Goal: Task Accomplishment & Management: Manage account settings

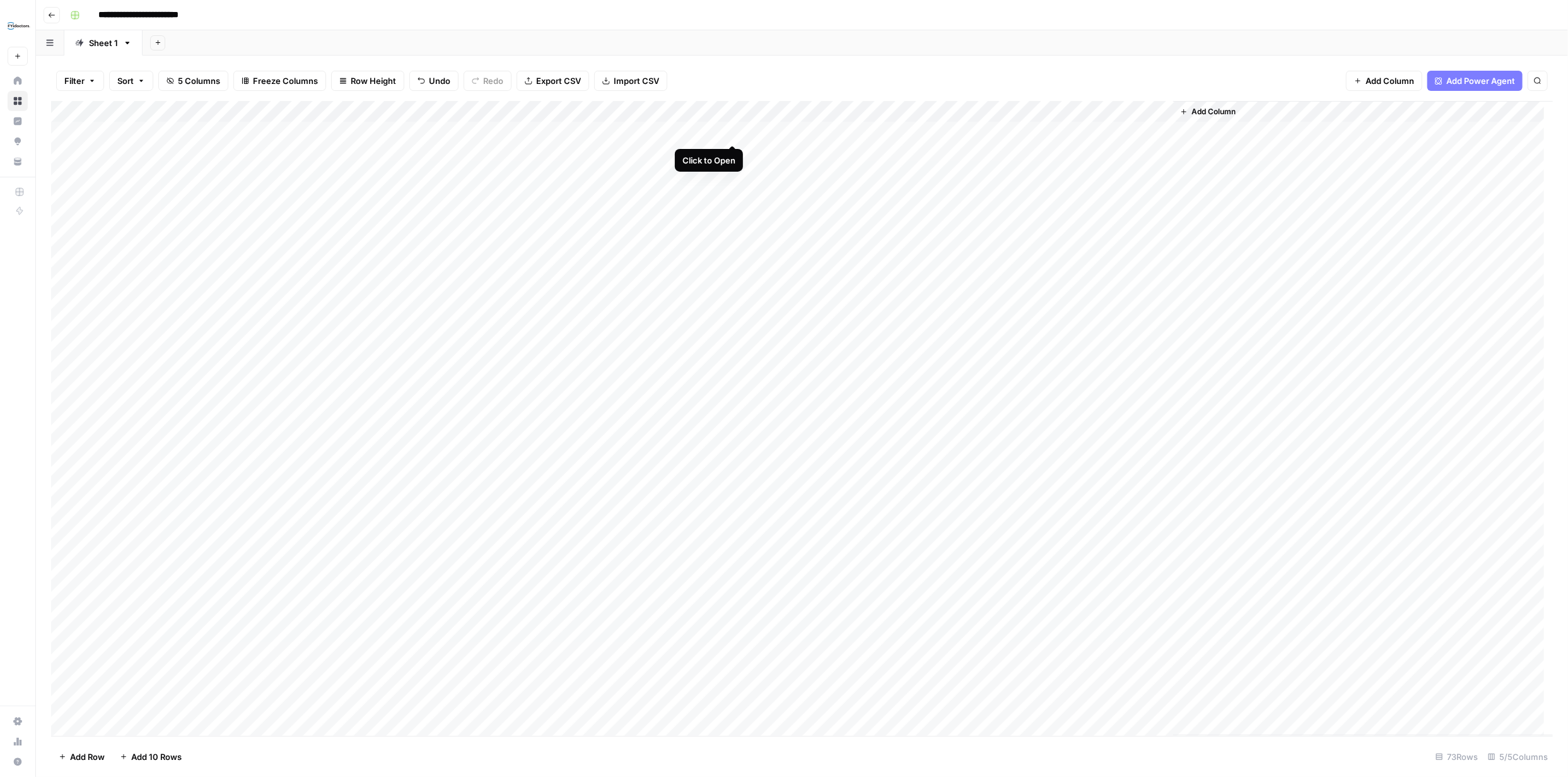
click at [733, 133] on div "Add Column" at bounding box center [802, 418] width 1502 height 635
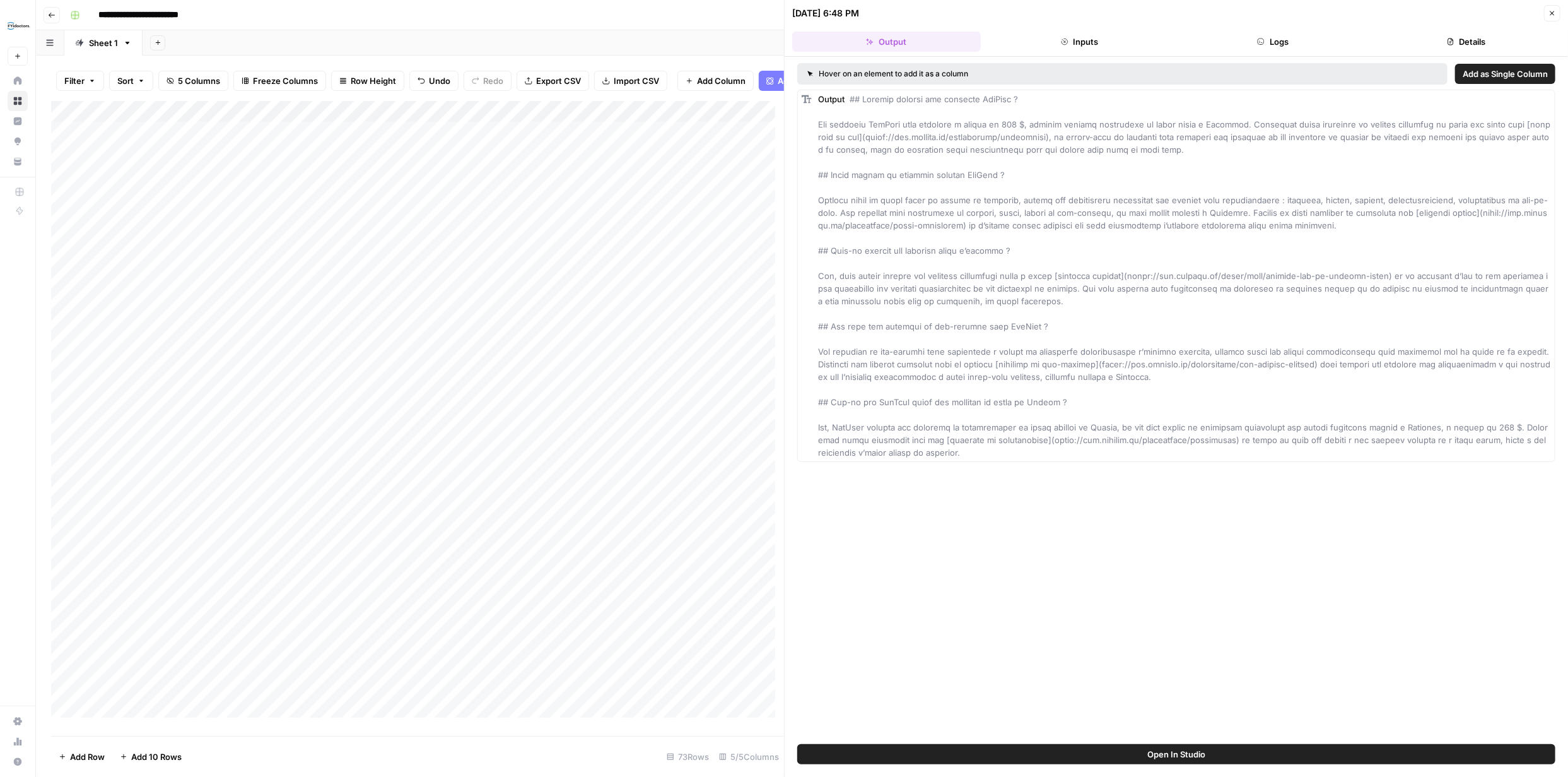
click at [1282, 42] on button "Logs" at bounding box center [1273, 42] width 189 height 21
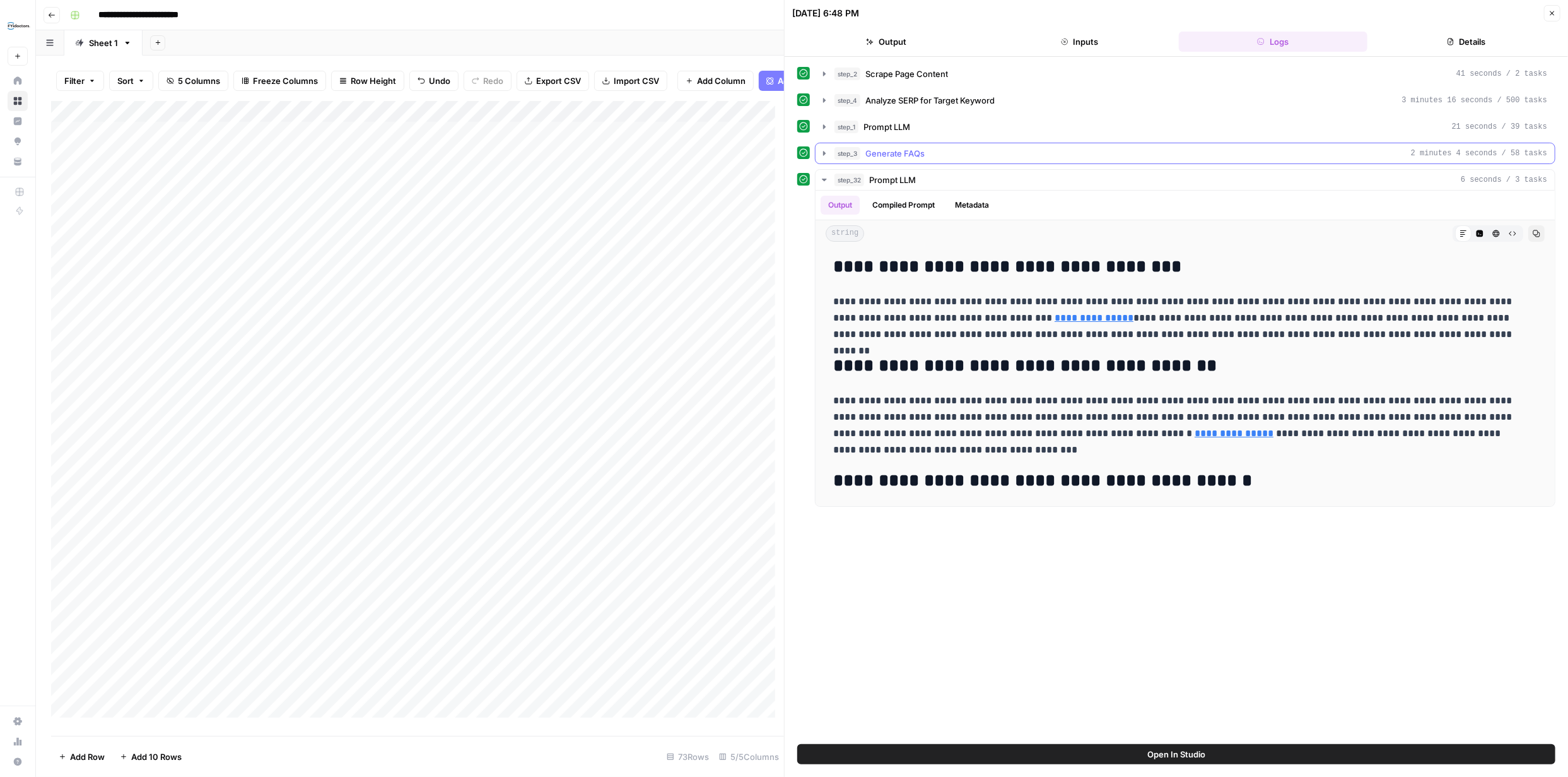
click at [823, 154] on icon "button" at bounding box center [824, 152] width 3 height 5
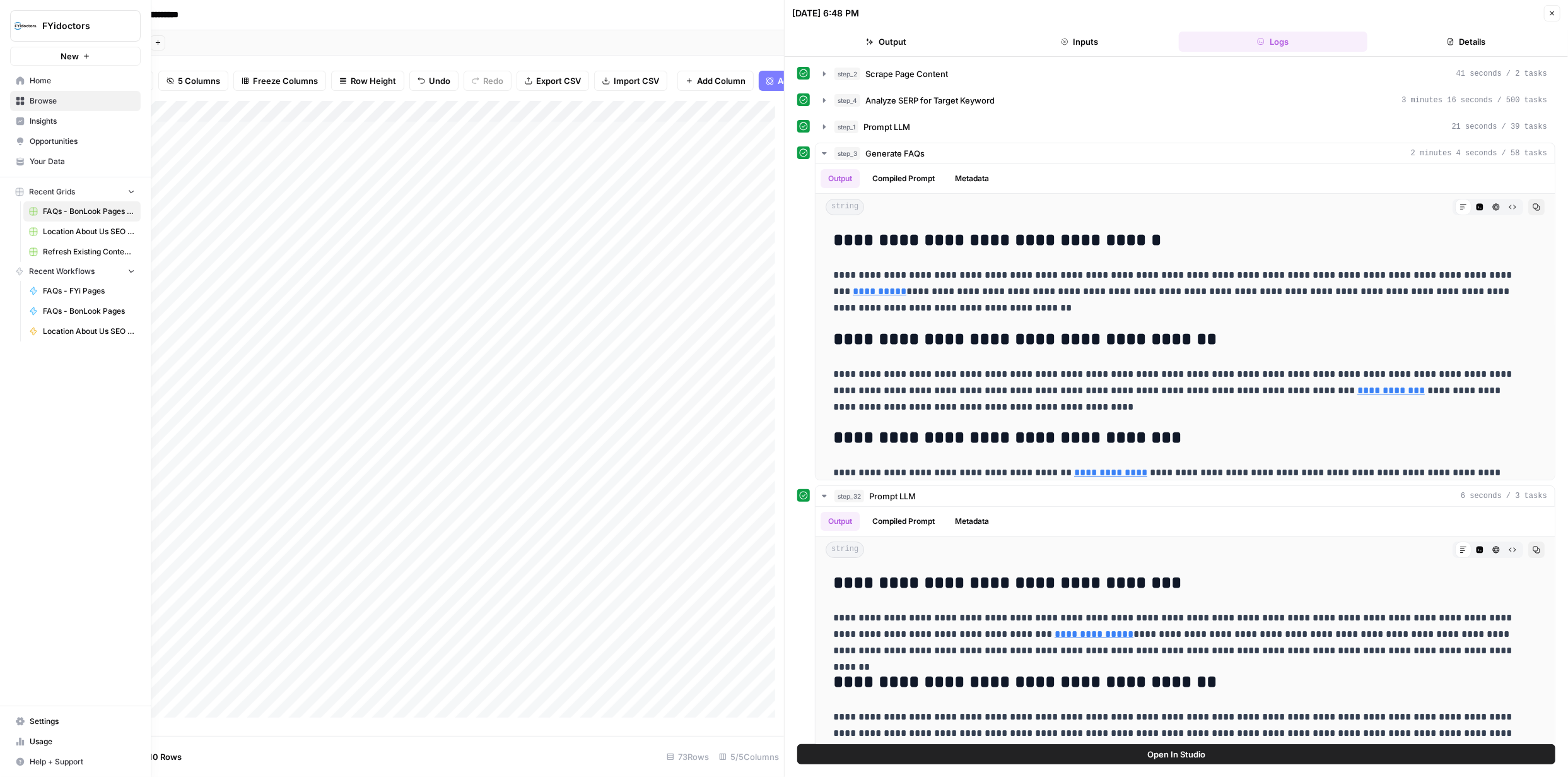
click at [20, 102] on icon at bounding box center [21, 101] width 8 height 8
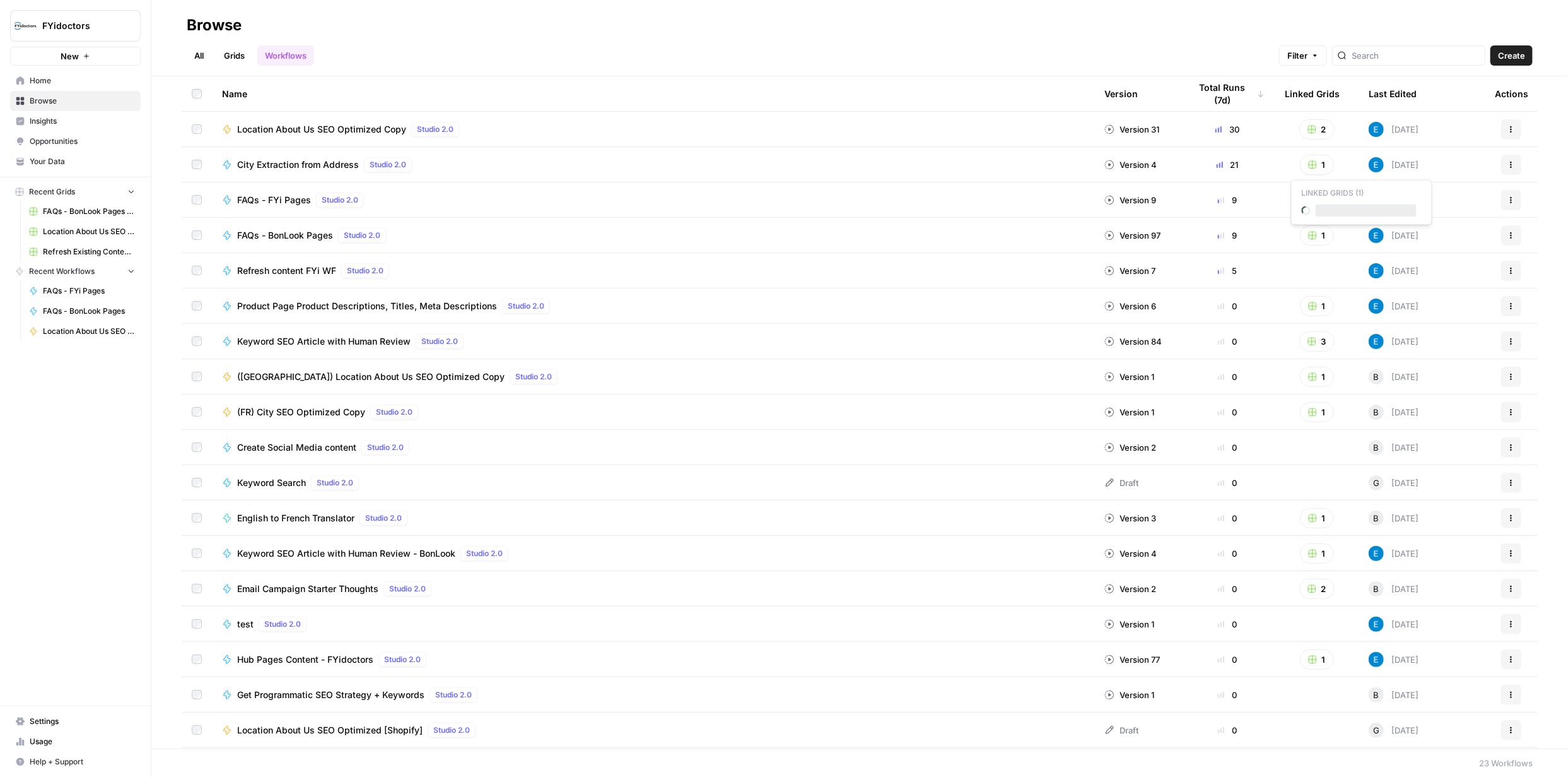
click at [1309, 161] on icon "button" at bounding box center [1312, 164] width 7 height 7
click at [1359, 214] on span "Location About Us SEO Optimized Copy Grid" at bounding box center [1365, 210] width 101 height 13
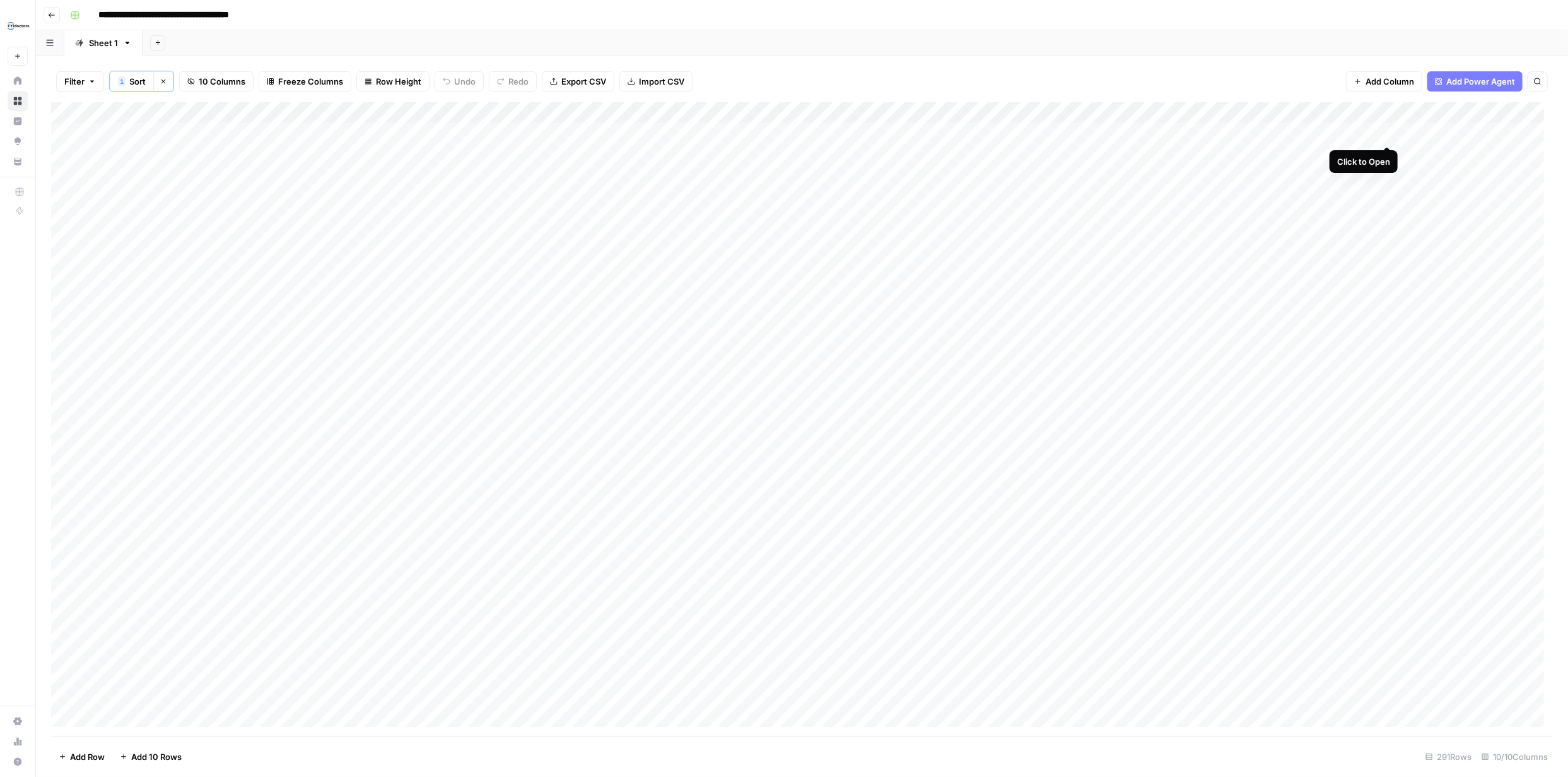
click at [1386, 134] on div "Add Column" at bounding box center [802, 418] width 1502 height 633
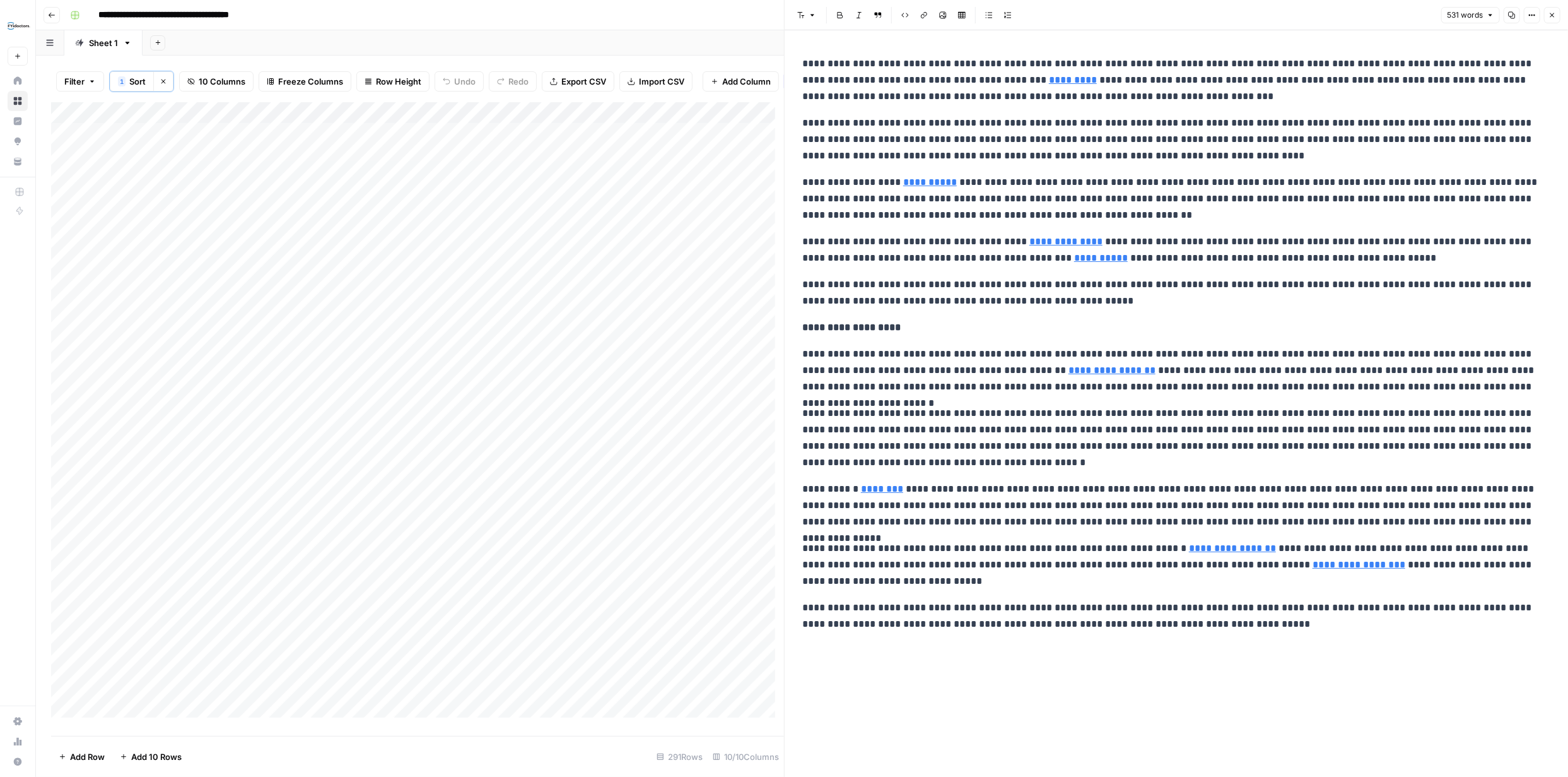
click at [1550, 17] on icon "button" at bounding box center [1552, 15] width 7 height 7
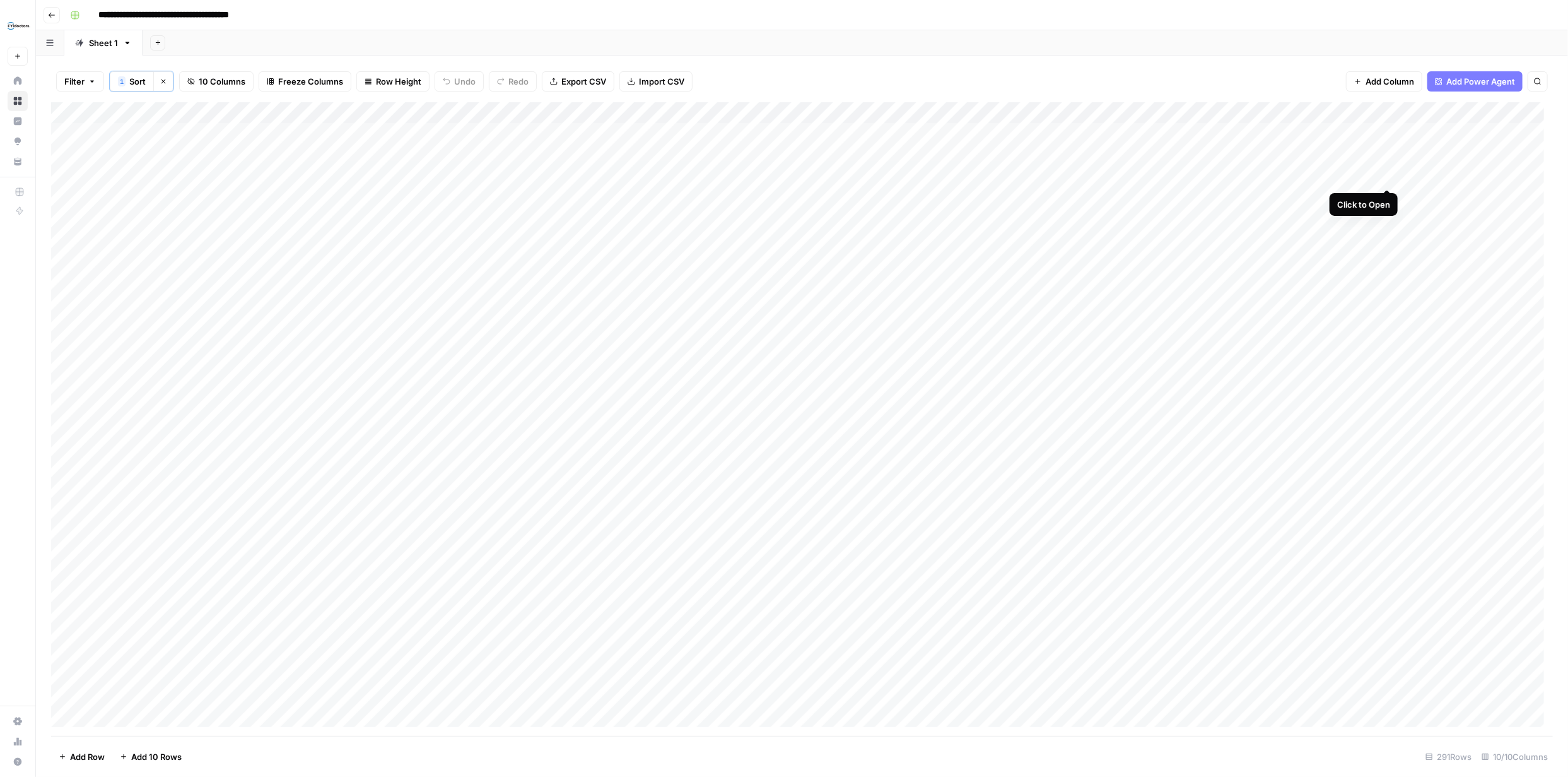
click at [1387, 177] on div "Add Column" at bounding box center [802, 418] width 1502 height 633
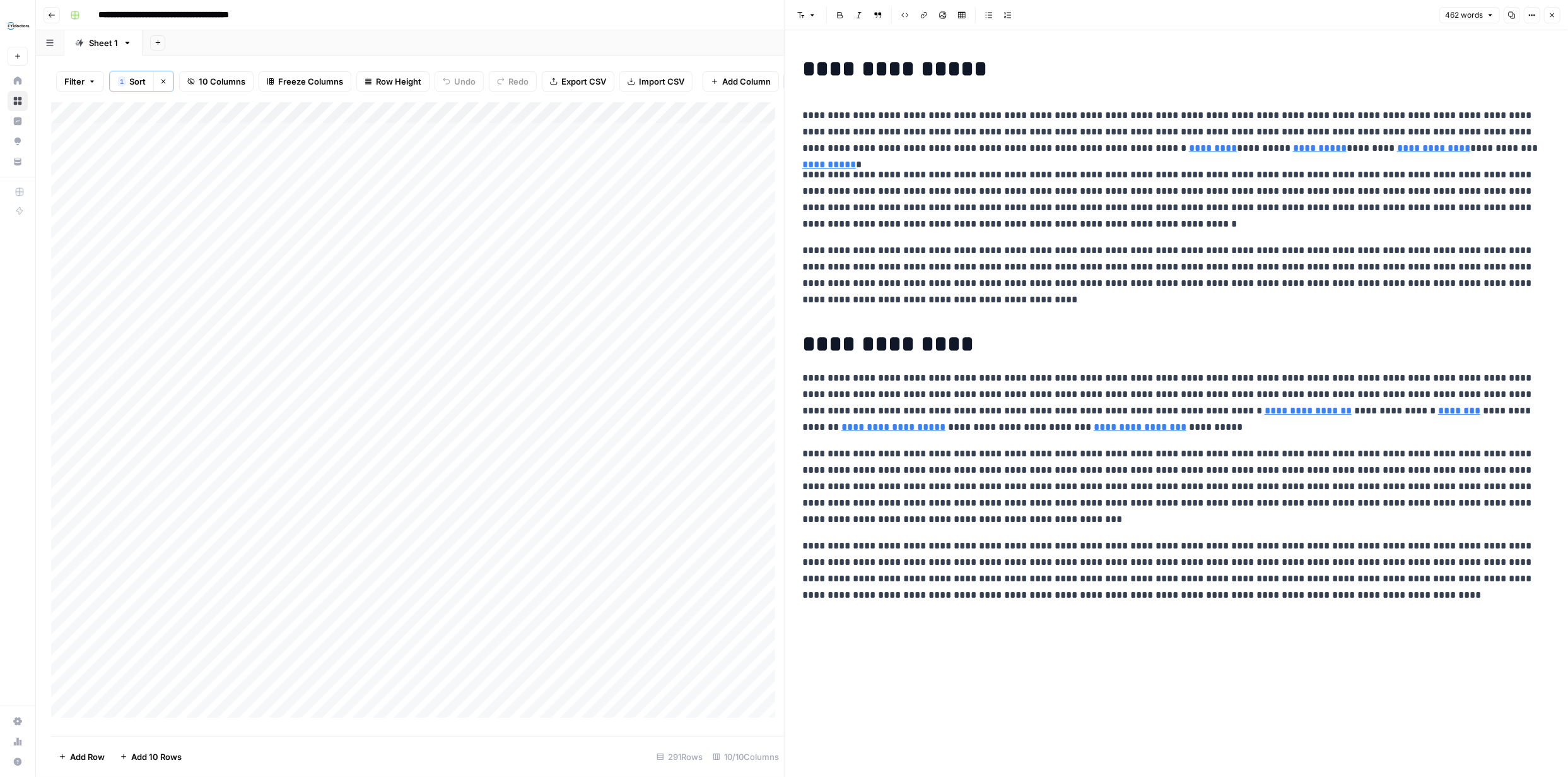
click at [1552, 21] on button "Close" at bounding box center [1552, 15] width 17 height 17
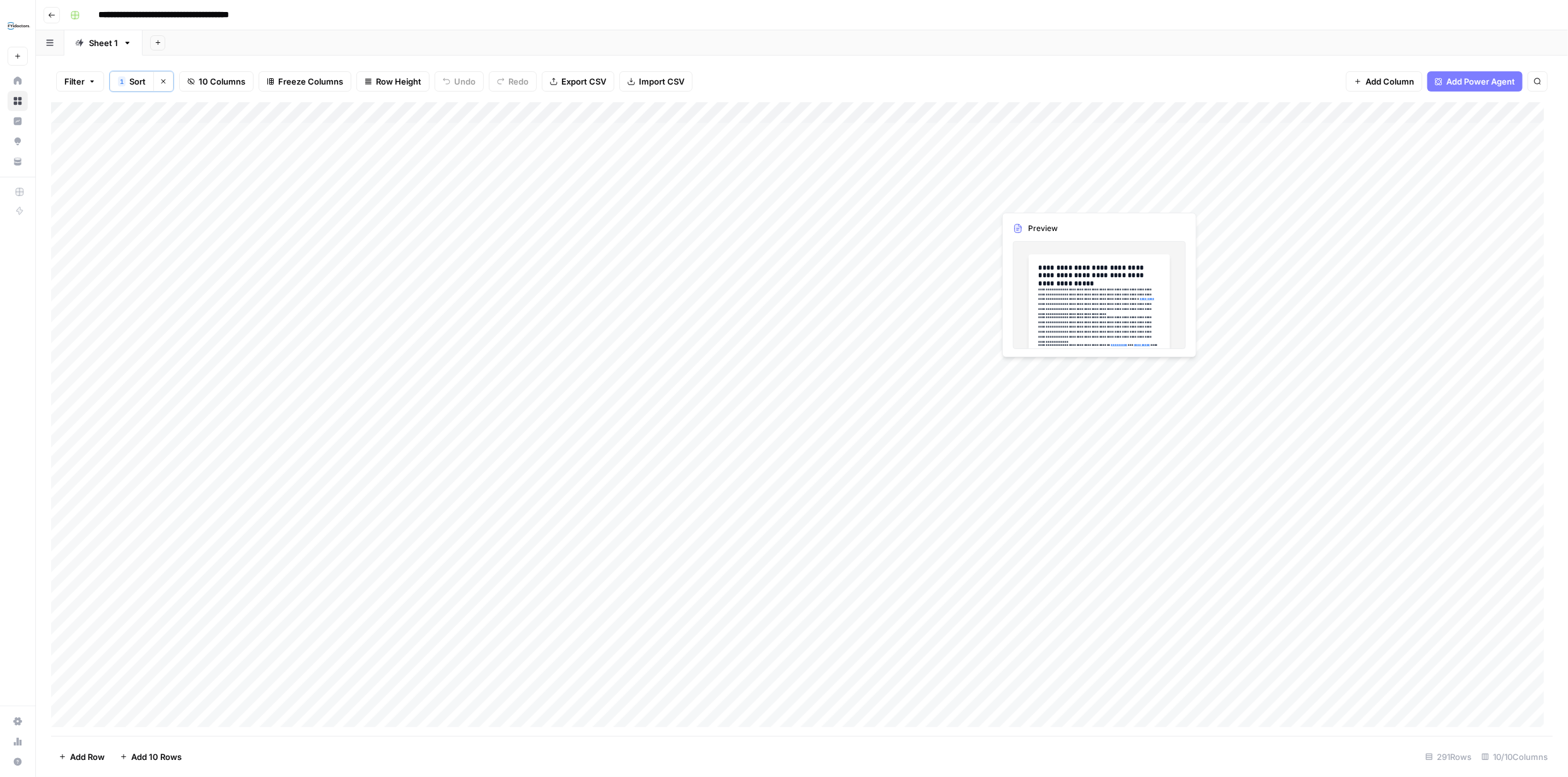
click at [1387, 197] on div "Add Column" at bounding box center [802, 418] width 1502 height 633
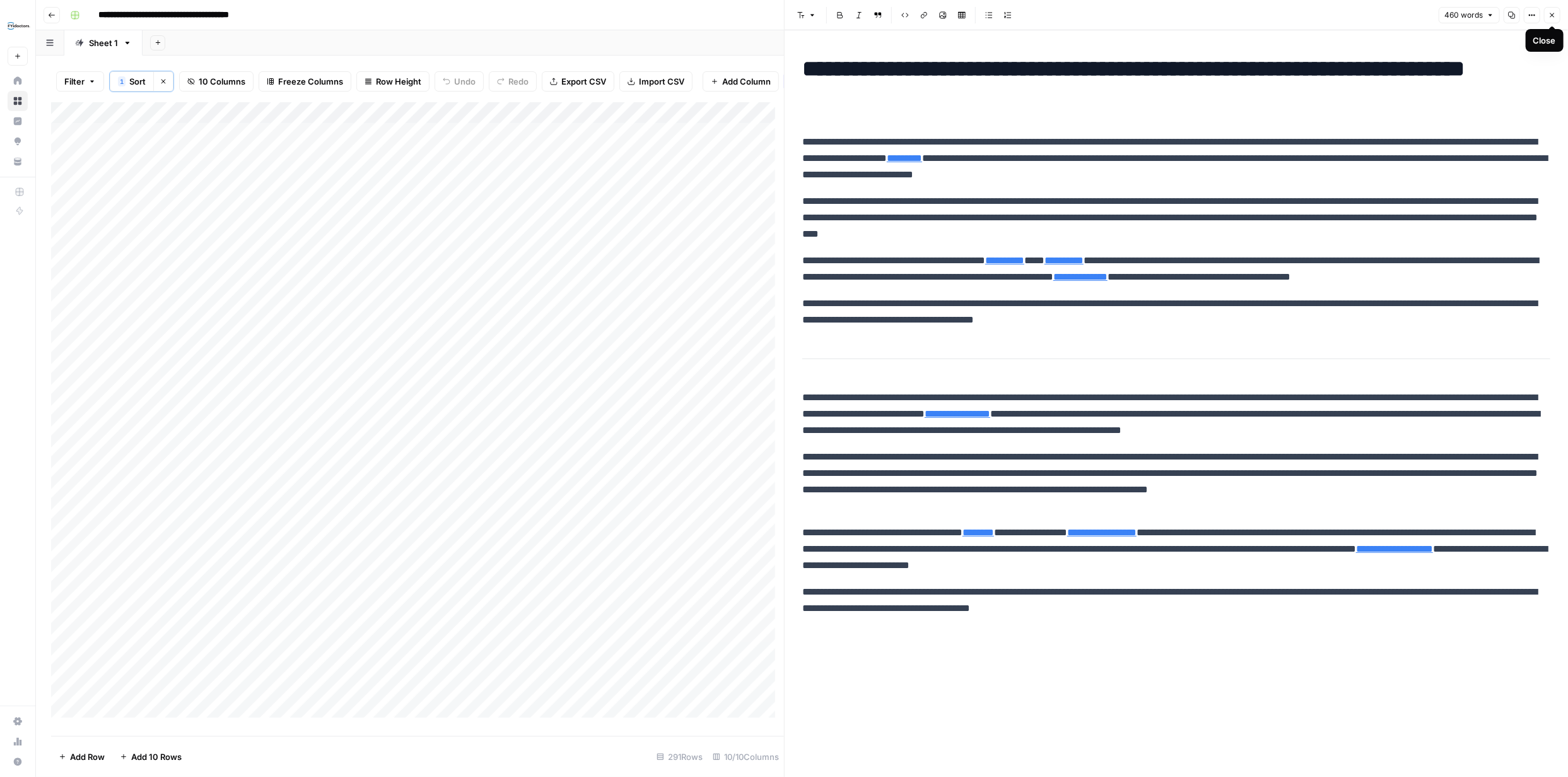
click at [1555, 14] on icon "button" at bounding box center [1552, 15] width 7 height 7
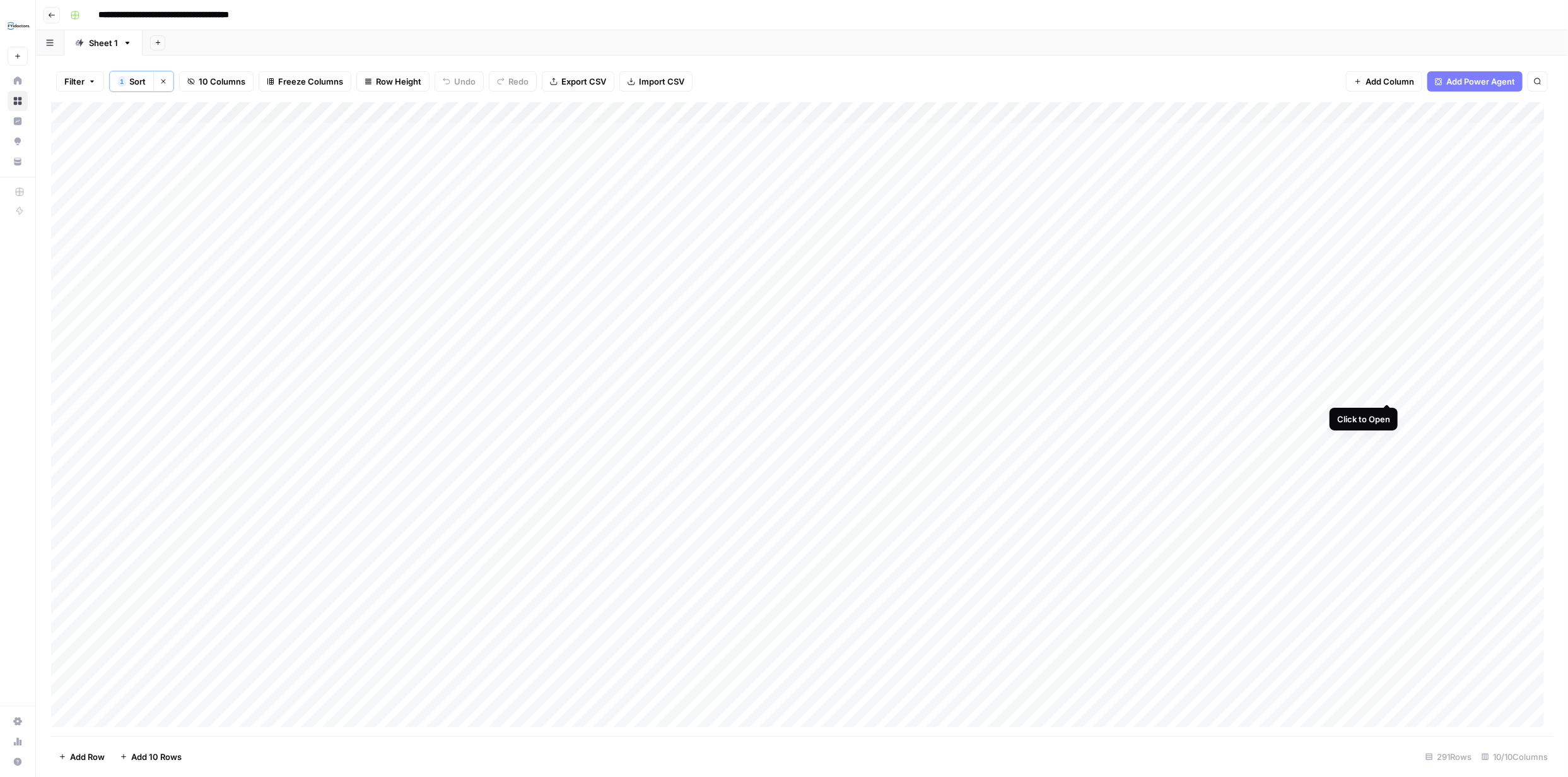
click at [1387, 388] on div "Add Column" at bounding box center [802, 418] width 1502 height 633
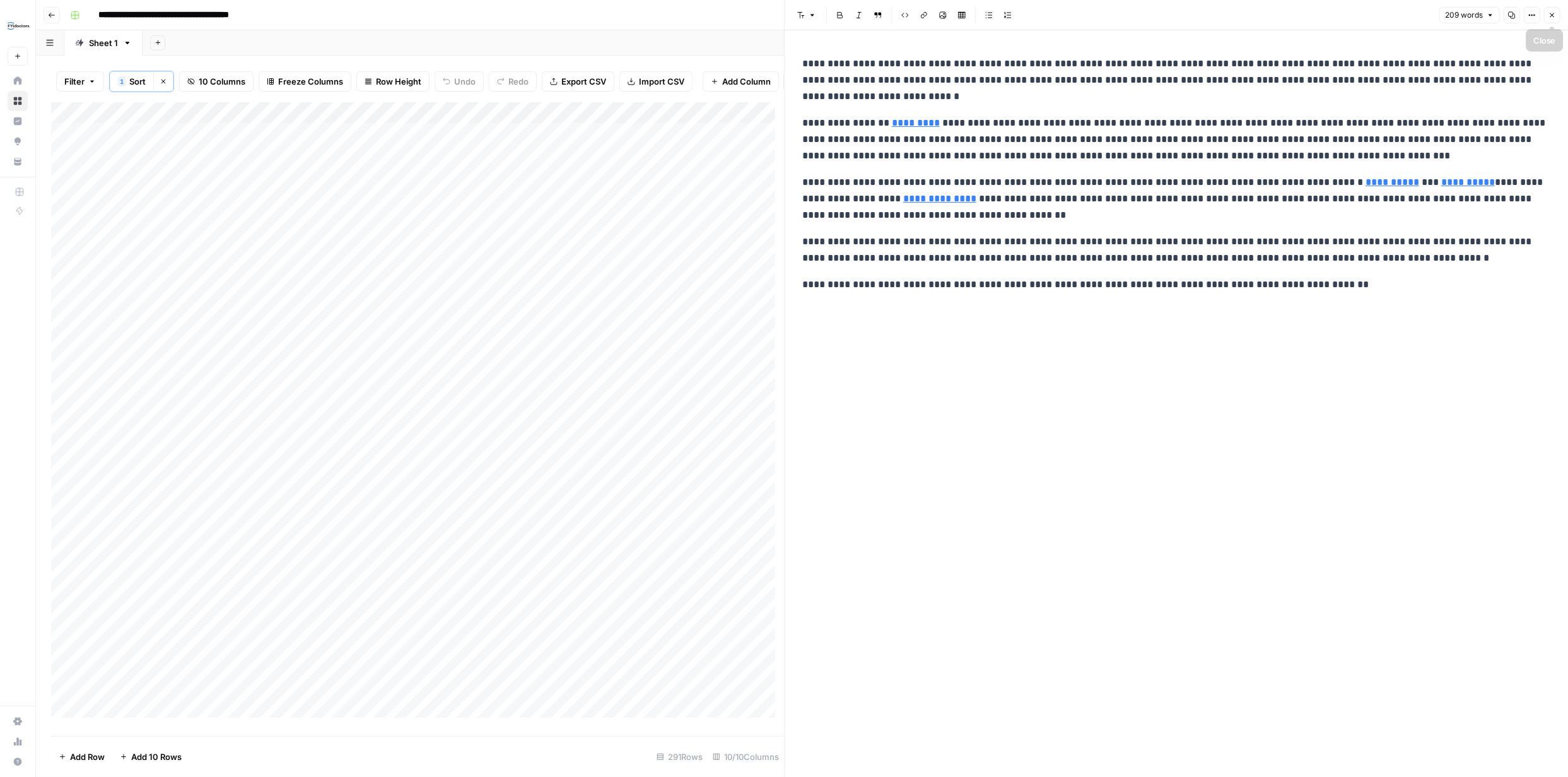
click at [1554, 20] on button "Close" at bounding box center [1552, 15] width 17 height 17
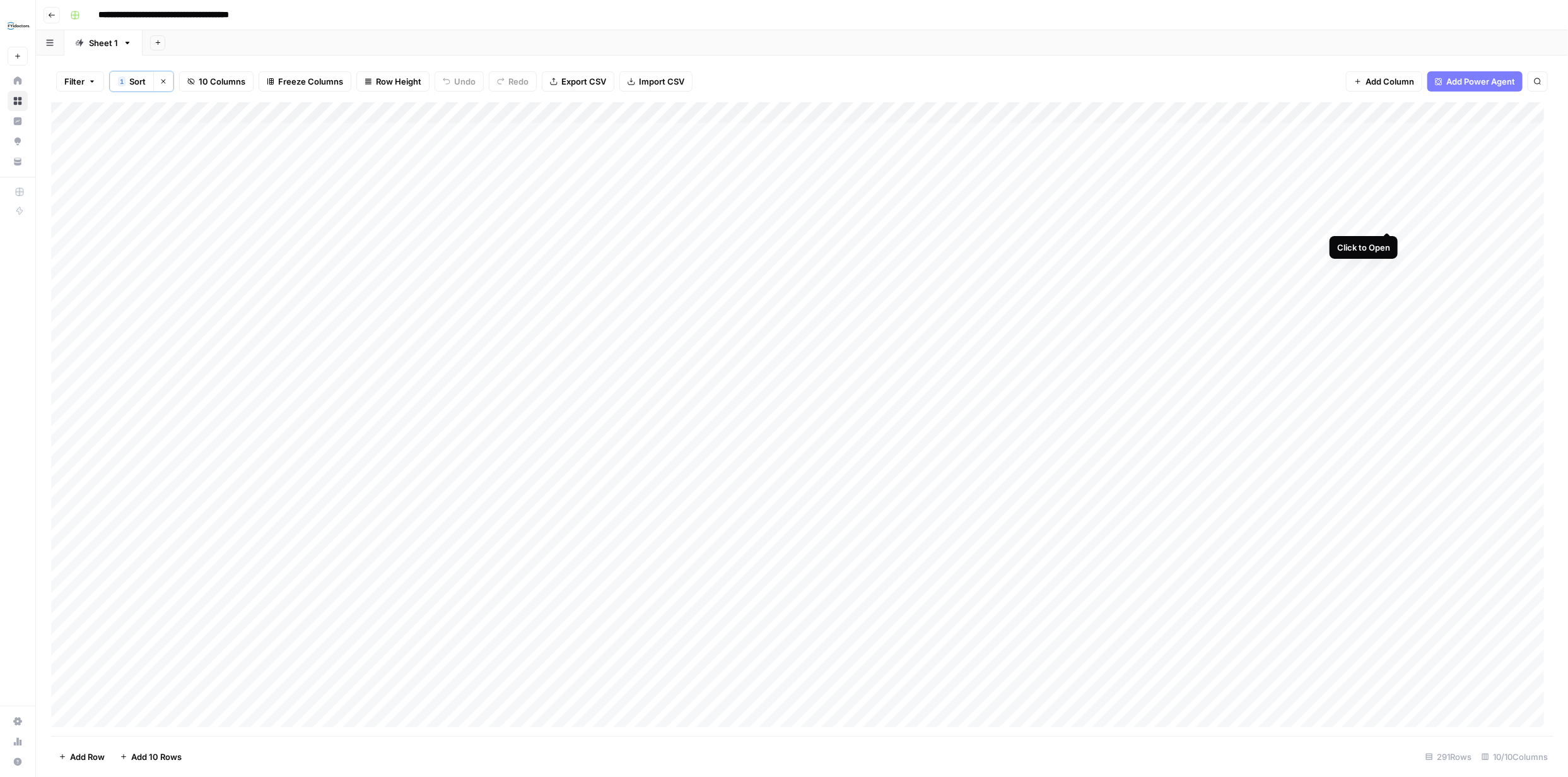
click at [1387, 219] on div "Add Column" at bounding box center [802, 418] width 1502 height 633
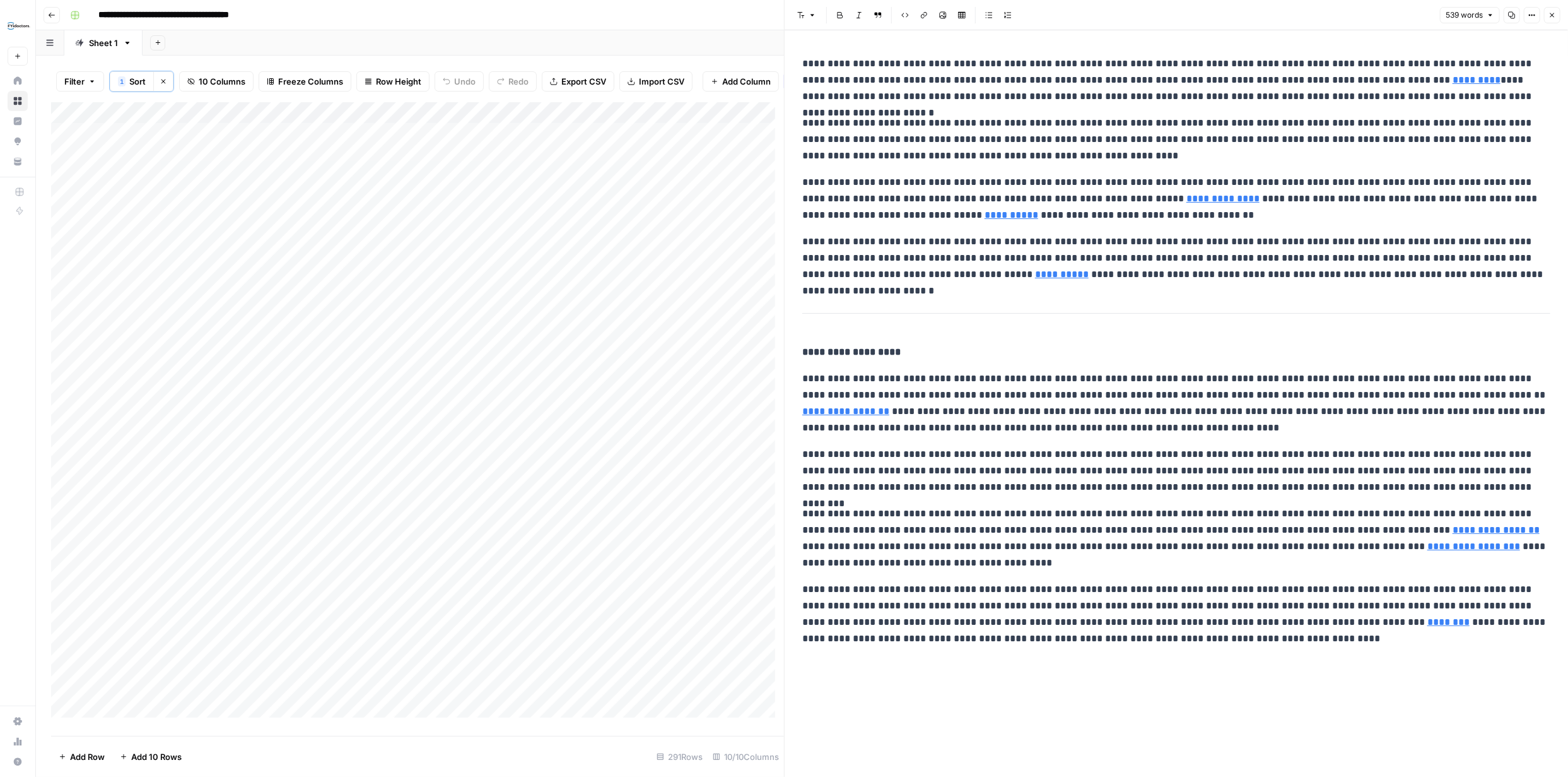
click at [903, 59] on p "**********" at bounding box center [1175, 79] width 748 height 49
click at [903, 378] on p "**********" at bounding box center [1175, 403] width 748 height 65
click at [1553, 17] on icon "button" at bounding box center [1552, 15] width 7 height 7
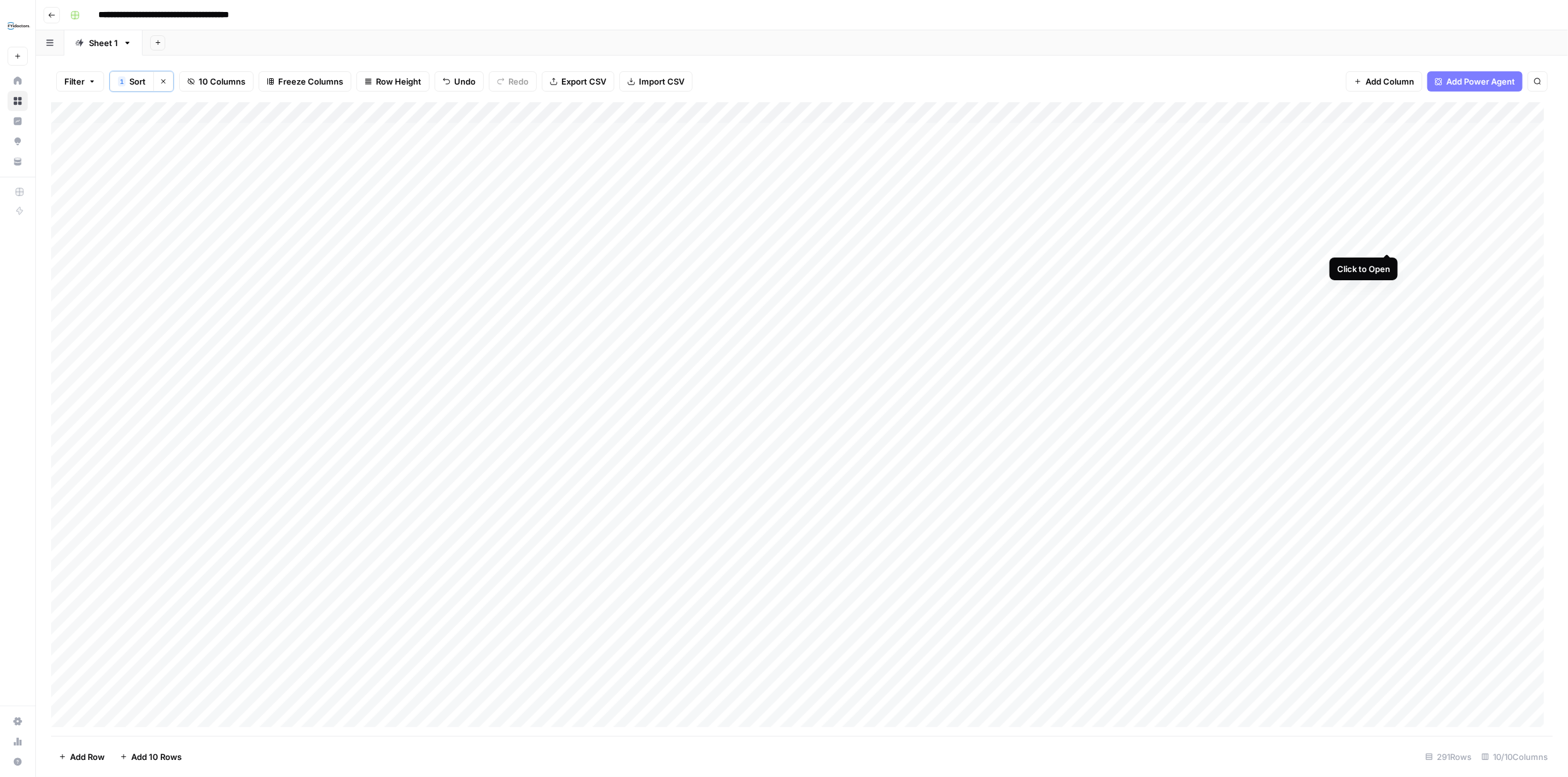
click at [1386, 241] on div "Add Column" at bounding box center [802, 418] width 1502 height 633
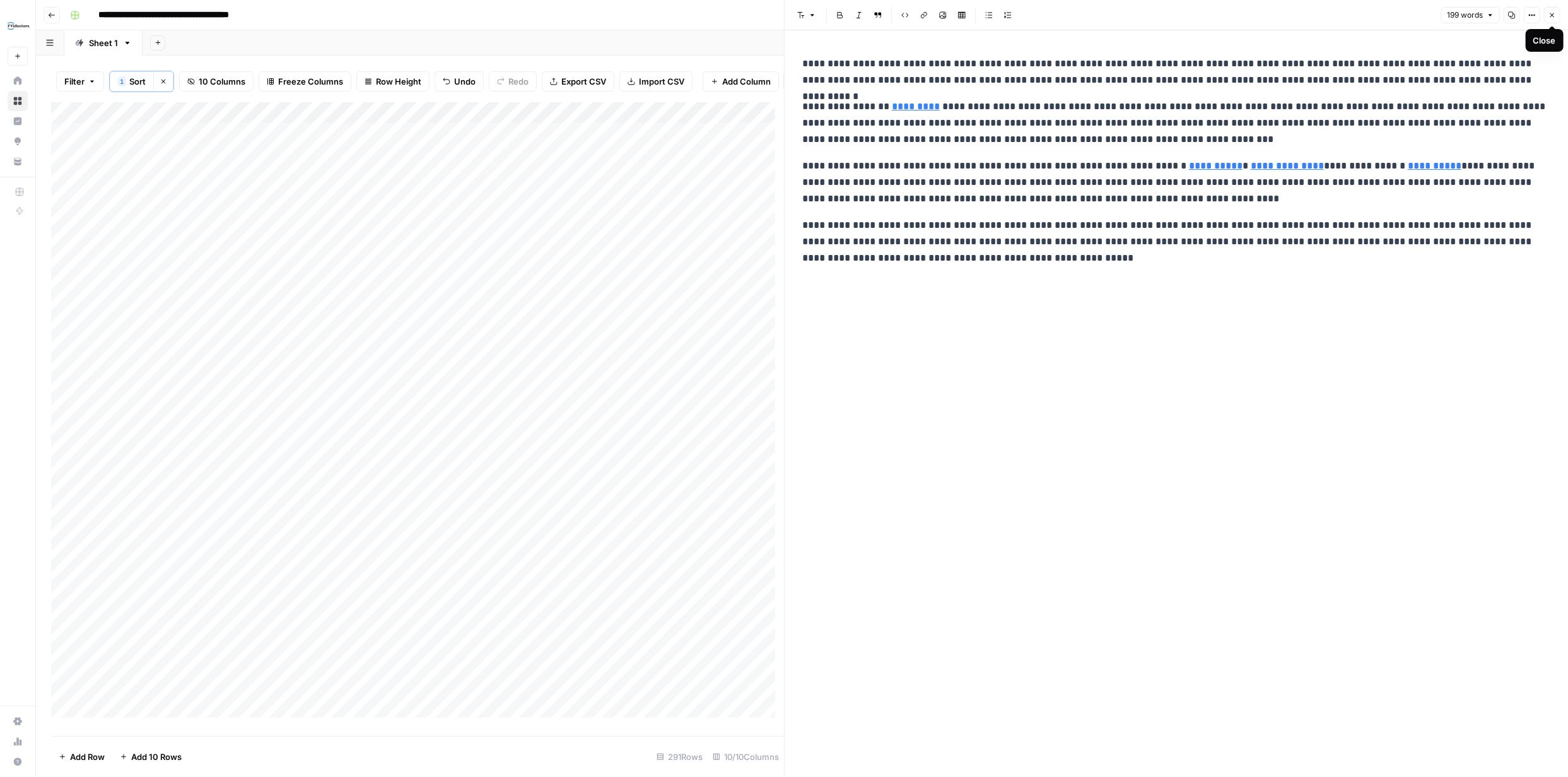
click at [1550, 19] on icon "button" at bounding box center [1552, 15] width 7 height 7
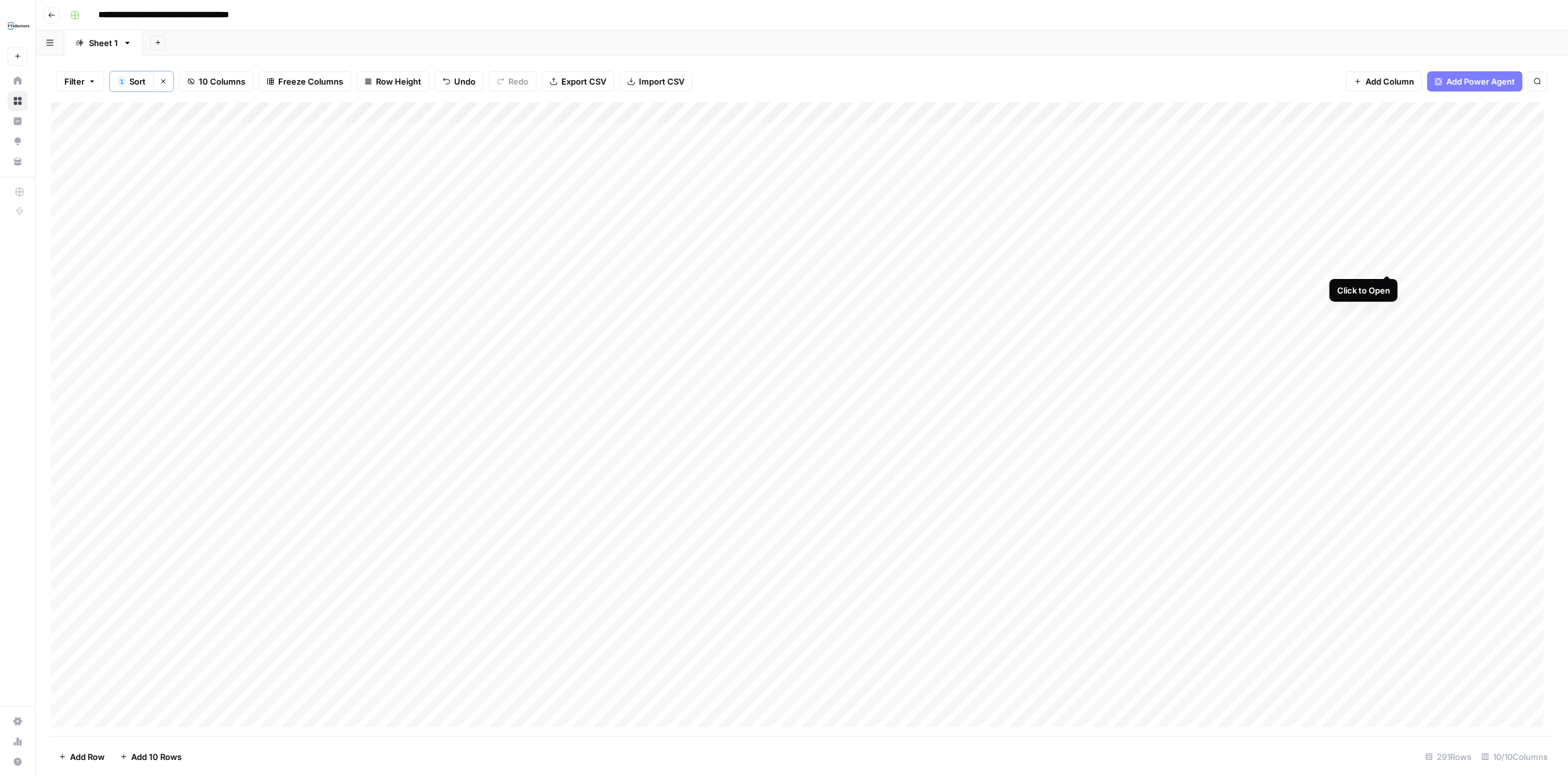
click at [1387, 261] on div "Add Column" at bounding box center [802, 418] width 1502 height 633
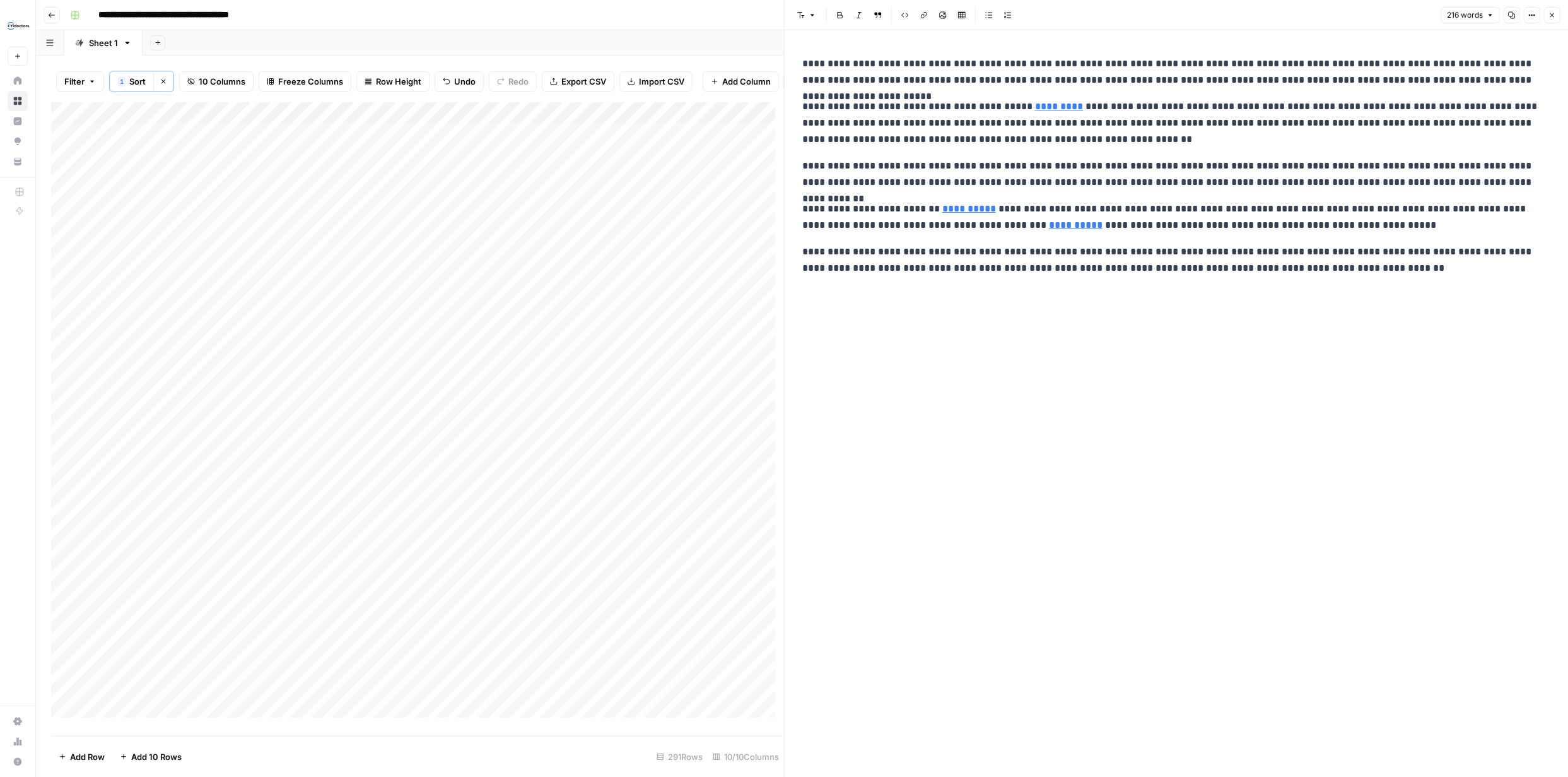
click at [1557, 19] on button "Close" at bounding box center [1552, 15] width 17 height 17
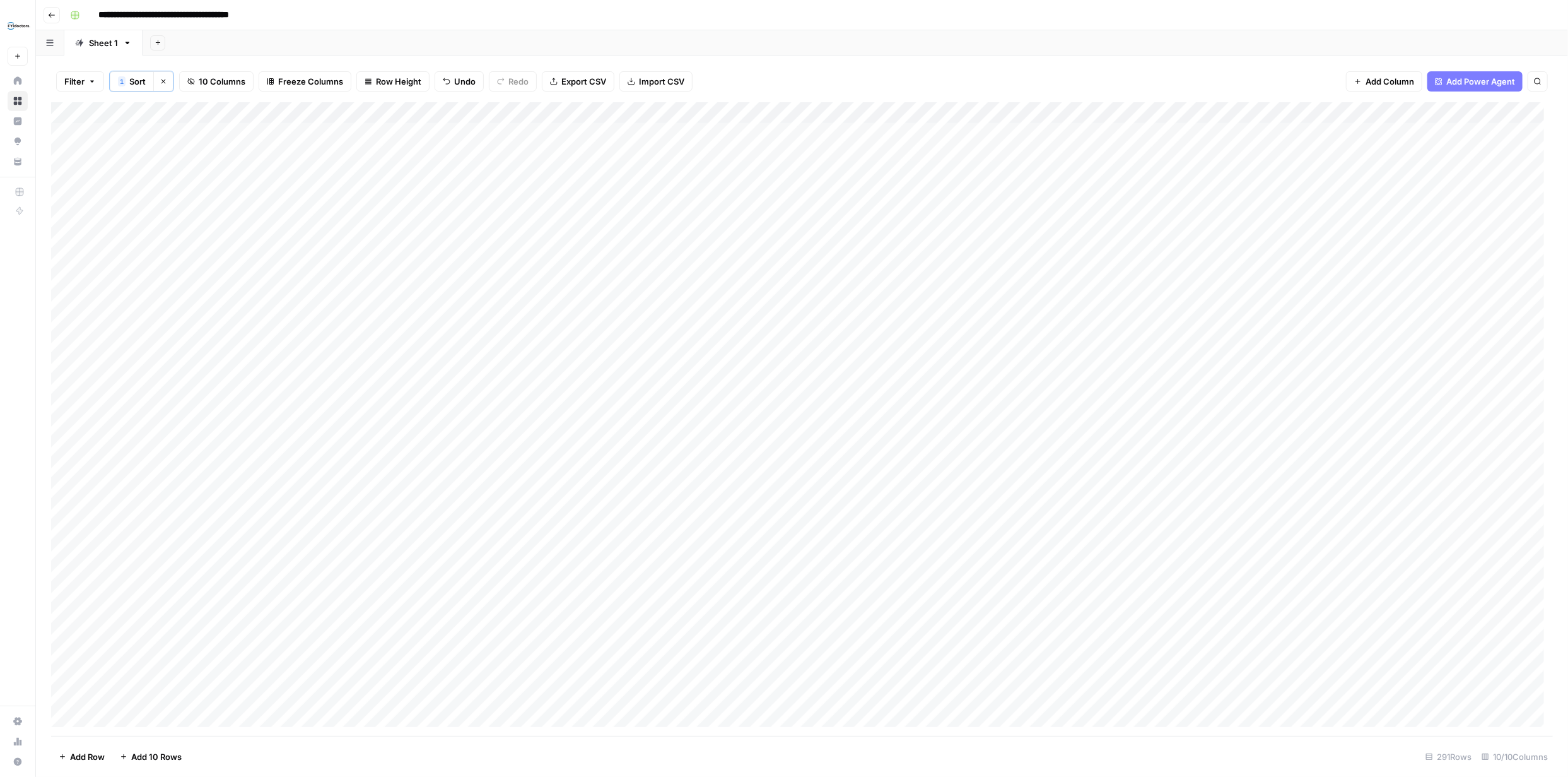
click at [288, 13] on input "**********" at bounding box center [193, 15] width 202 height 21
click at [289, 13] on input "**********" at bounding box center [193, 15] width 202 height 21
type input "**********"
click at [715, 17] on div "**********" at bounding box center [810, 15] width 1491 height 21
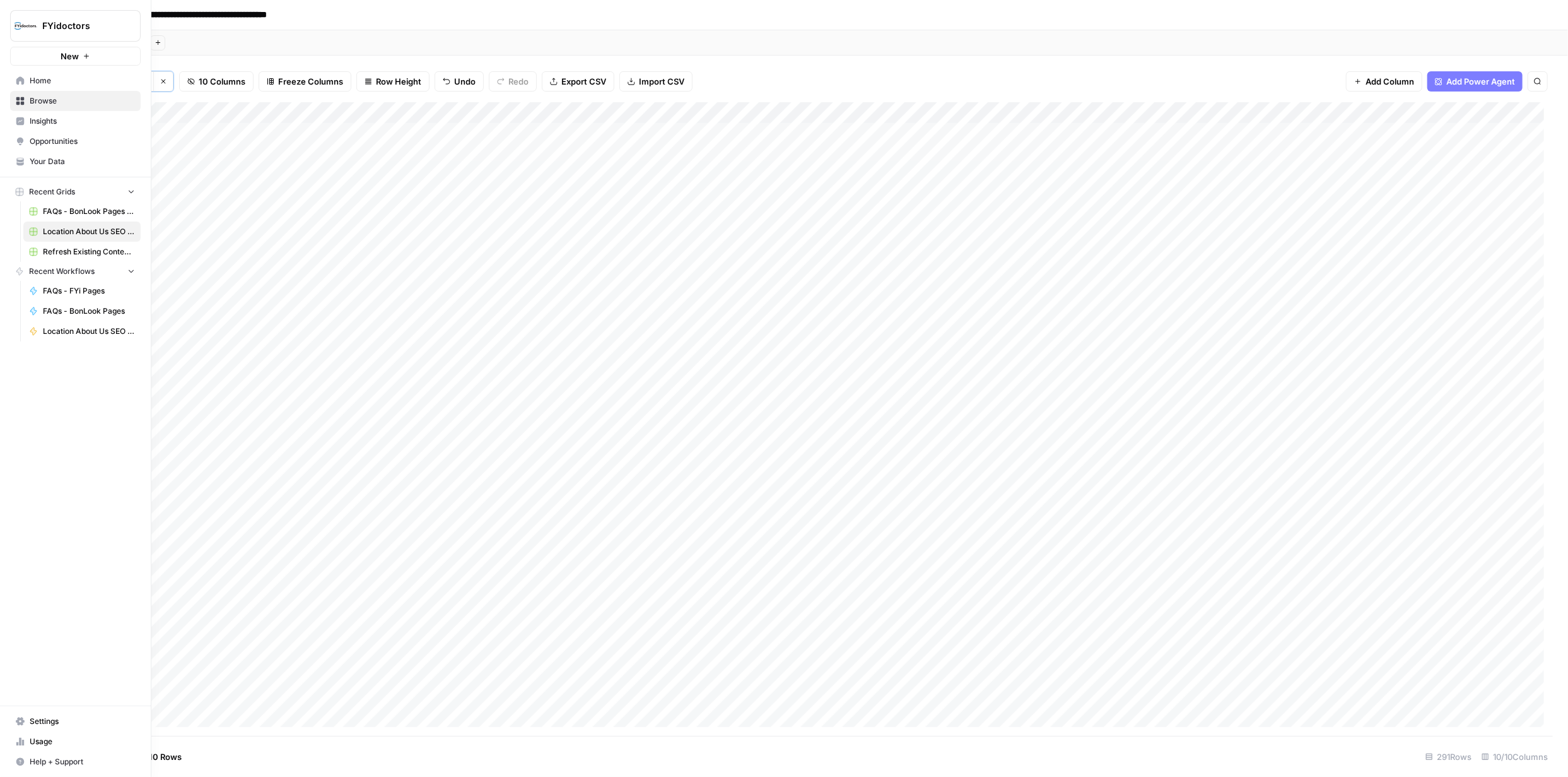
click at [32, 96] on span "Browse" at bounding box center [82, 101] width 105 height 11
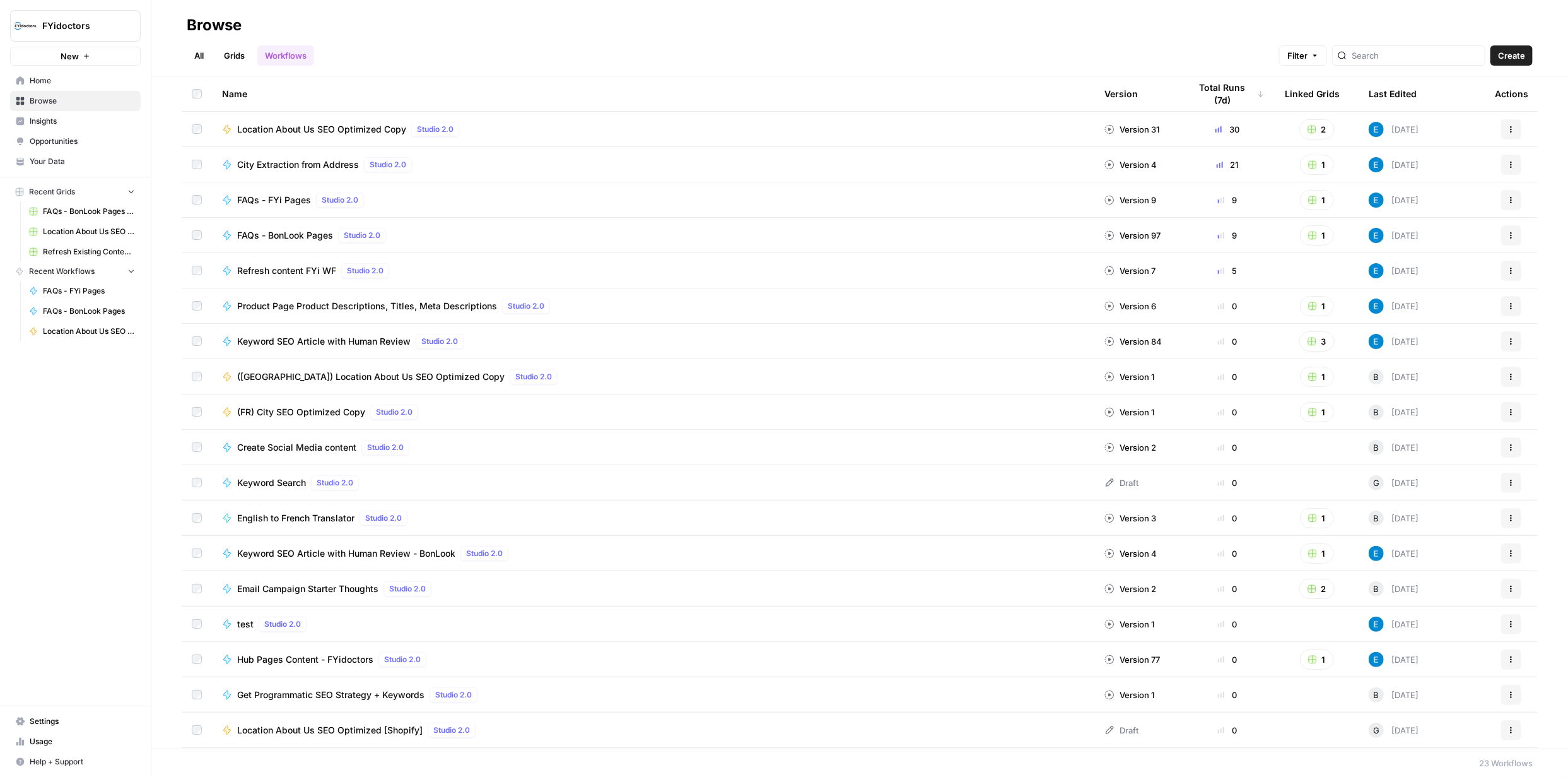
click at [290, 162] on span "City Extraction from Address" at bounding box center [298, 165] width 121 height 13
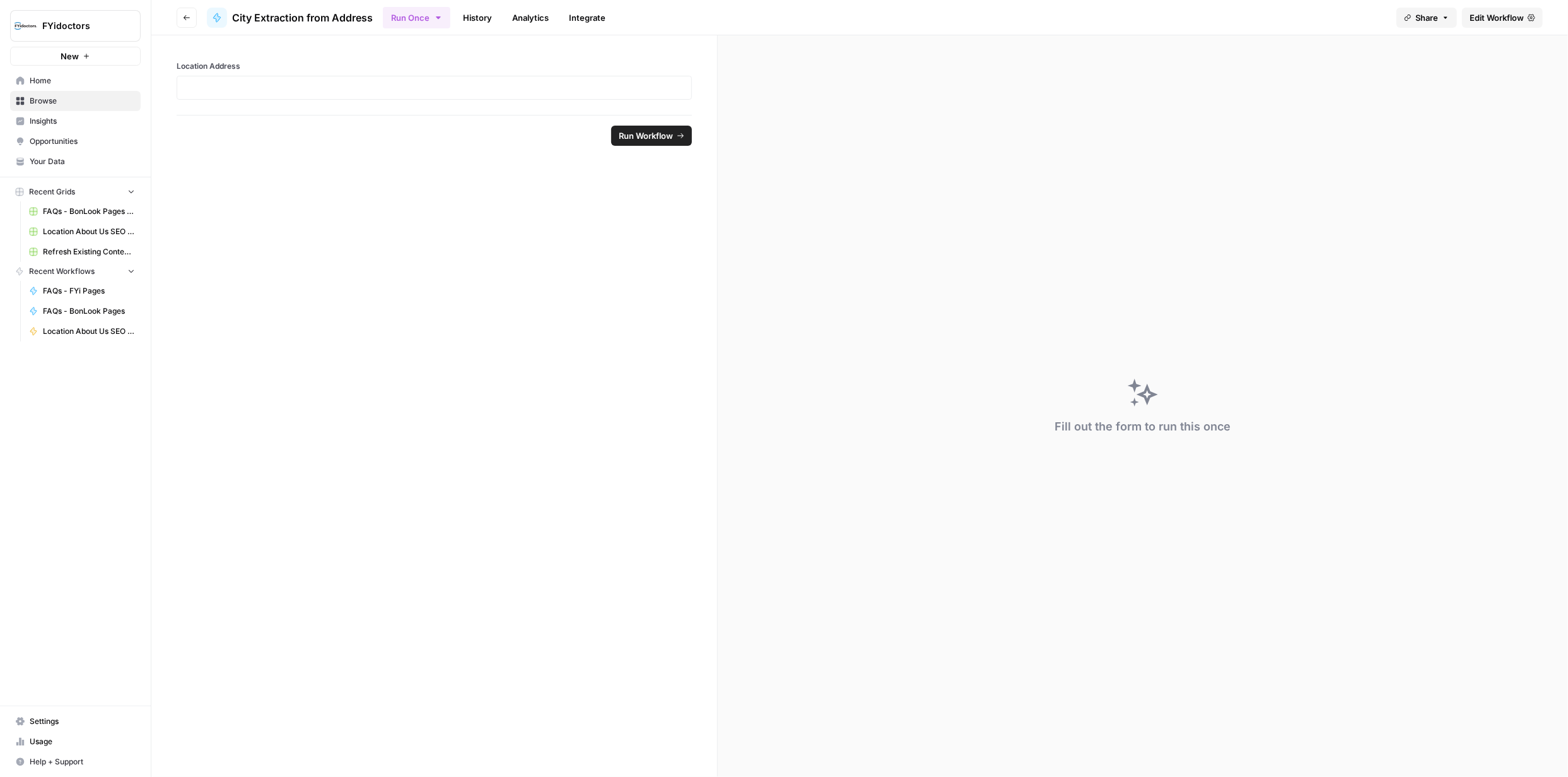
click at [365, 22] on span "City Extraction from Address" at bounding box center [302, 18] width 141 height 15
click at [189, 14] on button "Go back" at bounding box center [187, 18] width 21 height 21
click at [188, 15] on icon "button" at bounding box center [187, 18] width 7 height 7
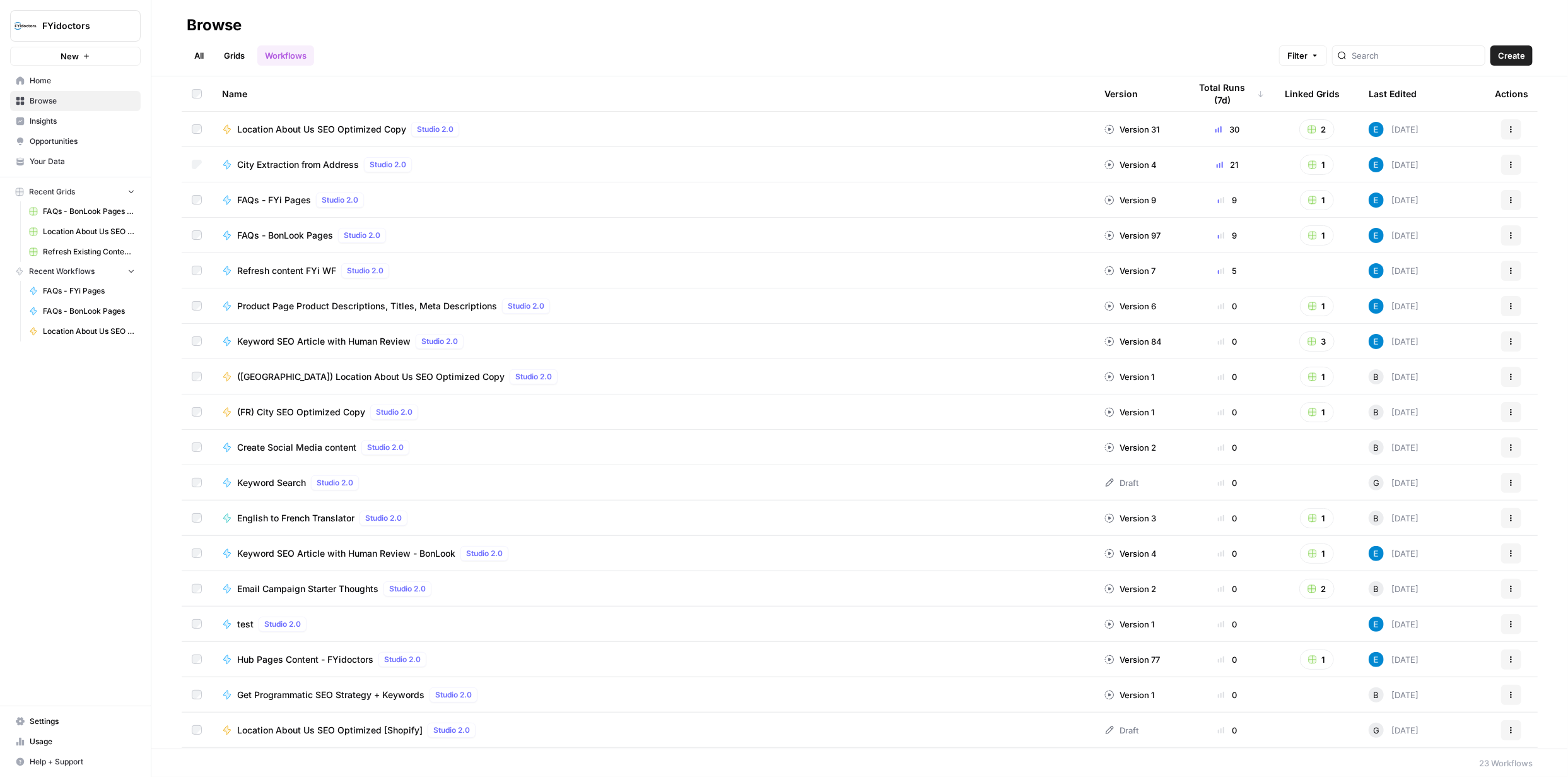
click at [1507, 164] on icon "button" at bounding box center [1511, 164] width 7 height 7
click at [342, 164] on span "City Extraction from Address" at bounding box center [298, 165] width 121 height 13
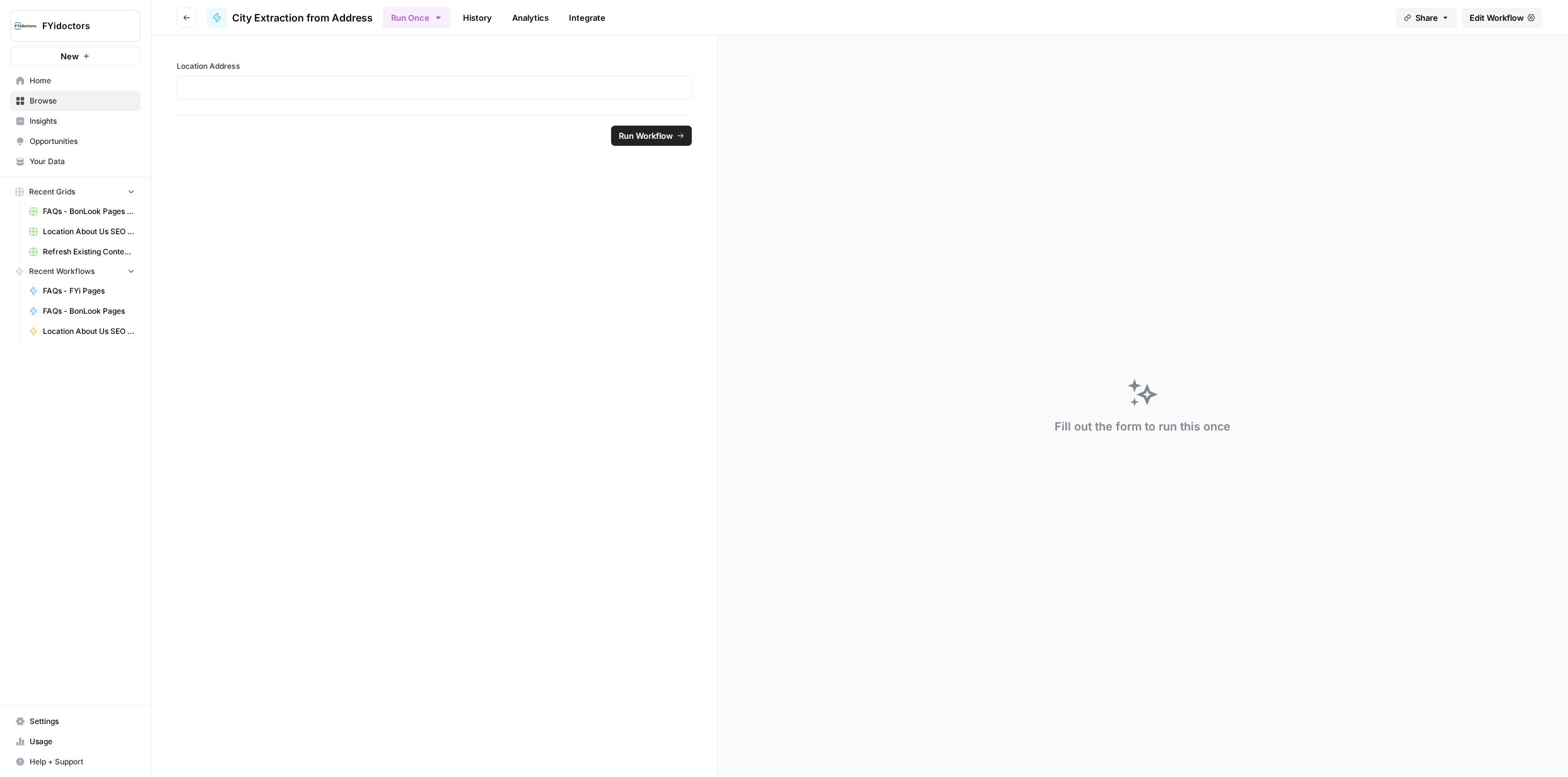
click at [372, 21] on header "Go back City Extraction from Address Run Once History Analytics Integrate Share…" at bounding box center [860, 18] width 1417 height 35
click at [315, 22] on span "City Extraction from Address" at bounding box center [302, 18] width 141 height 15
click at [316, 20] on span "City Extraction from Address" at bounding box center [302, 18] width 141 height 15
click at [184, 10] on button "Go back" at bounding box center [187, 18] width 21 height 21
click at [117, 100] on span "Browse" at bounding box center [82, 101] width 105 height 11
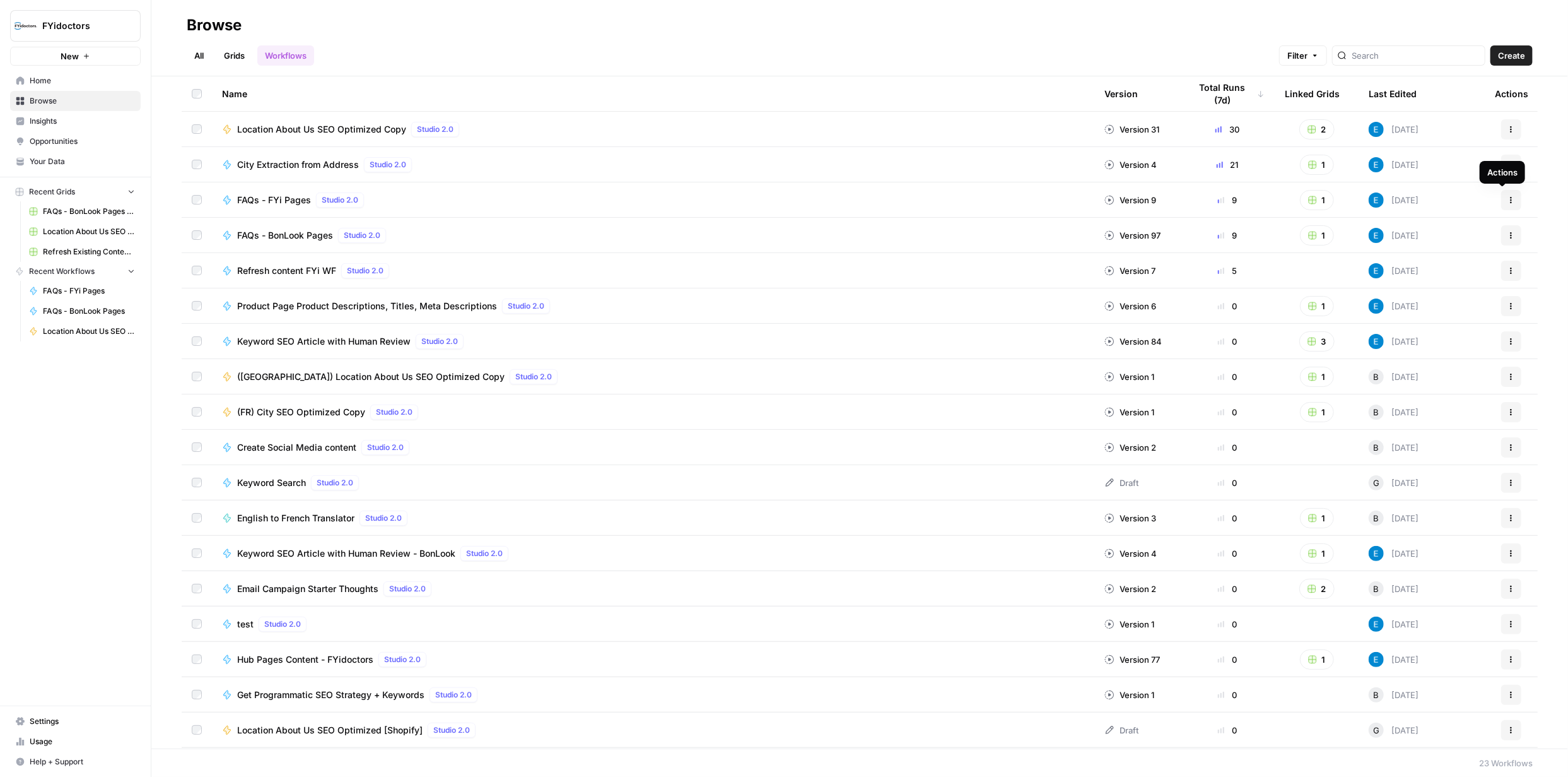
click at [1499, 162] on div "Actions" at bounding box center [1502, 172] width 46 height 22
click at [1507, 166] on icon "button" at bounding box center [1511, 164] width 7 height 7
click at [1453, 259] on span "Integrate" at bounding box center [1446, 258] width 101 height 13
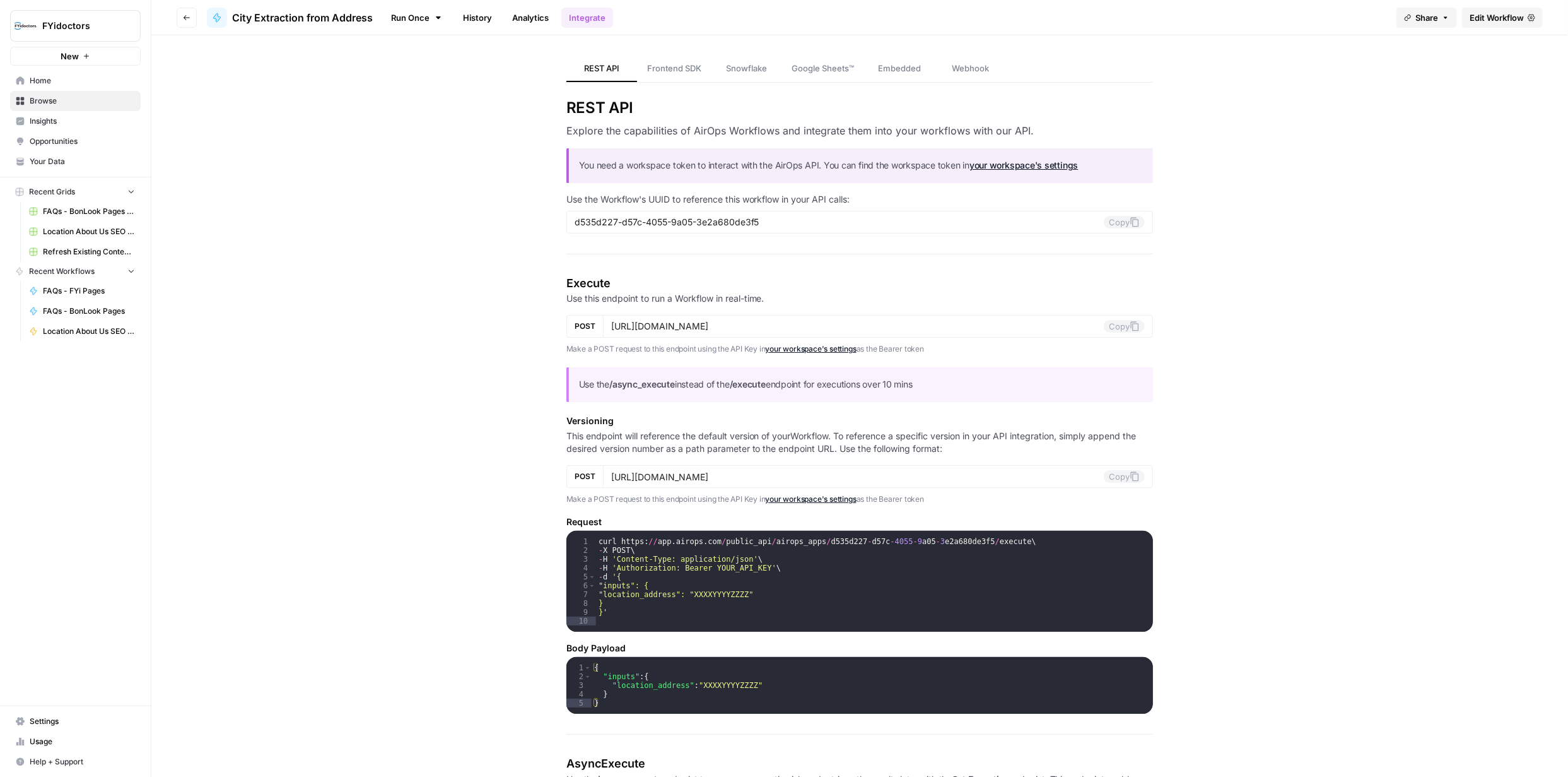
click at [1510, 15] on span "Edit Workflow" at bounding box center [1496, 18] width 54 height 13
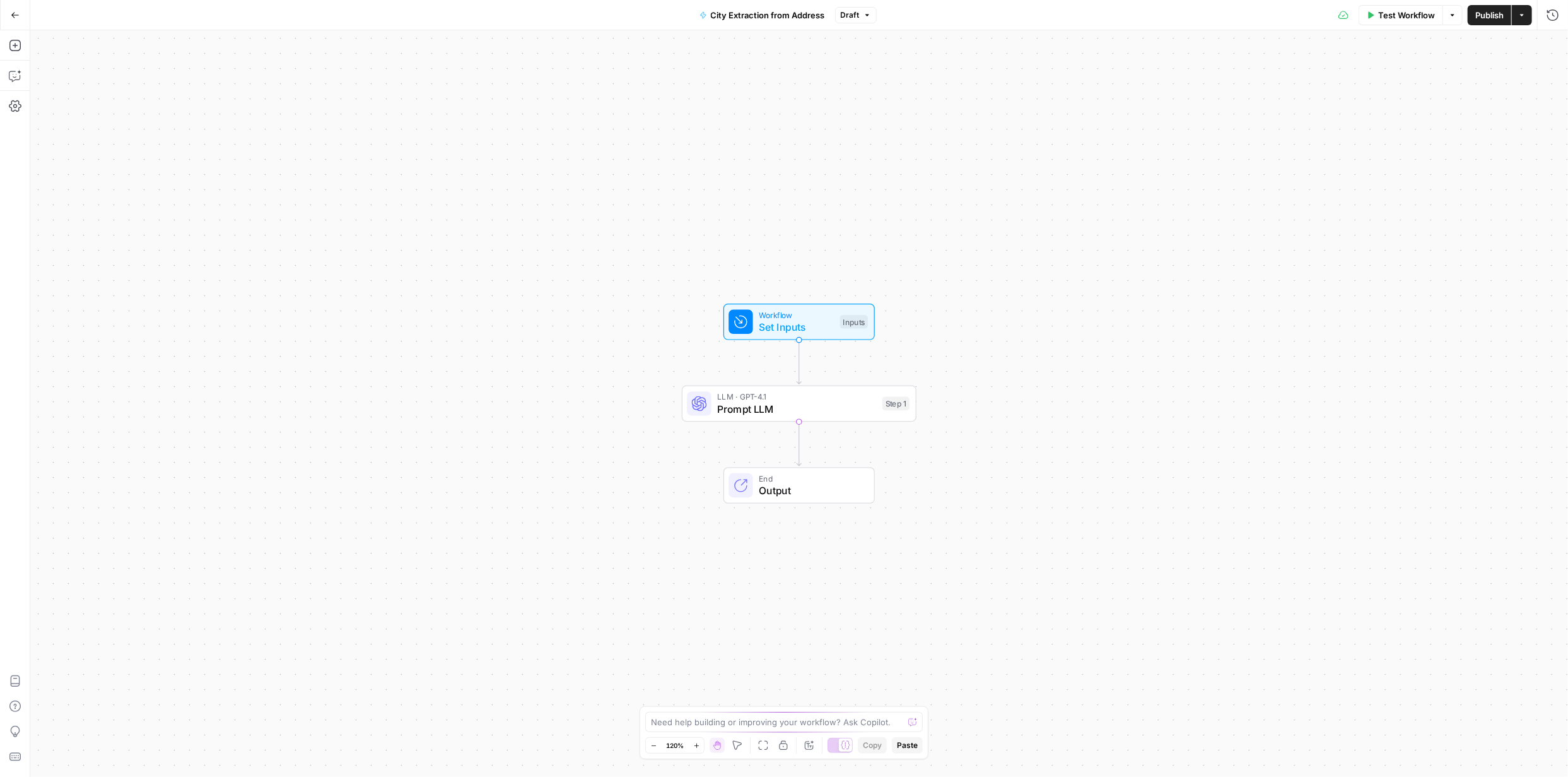
click at [818, 19] on span "City Extraction from Address" at bounding box center [767, 15] width 114 height 13
click at [188, 89] on input "City Extraction from Address" at bounding box center [210, 95] width 332 height 13
type input "C"
type input "Visique - Location About Us - Translation"
click at [683, 181] on div "Workflow Set Inputs Inputs LLM · GPT-4.1 Prompt LLM Step 1 End Output" at bounding box center [798, 403] width 1537 height 746
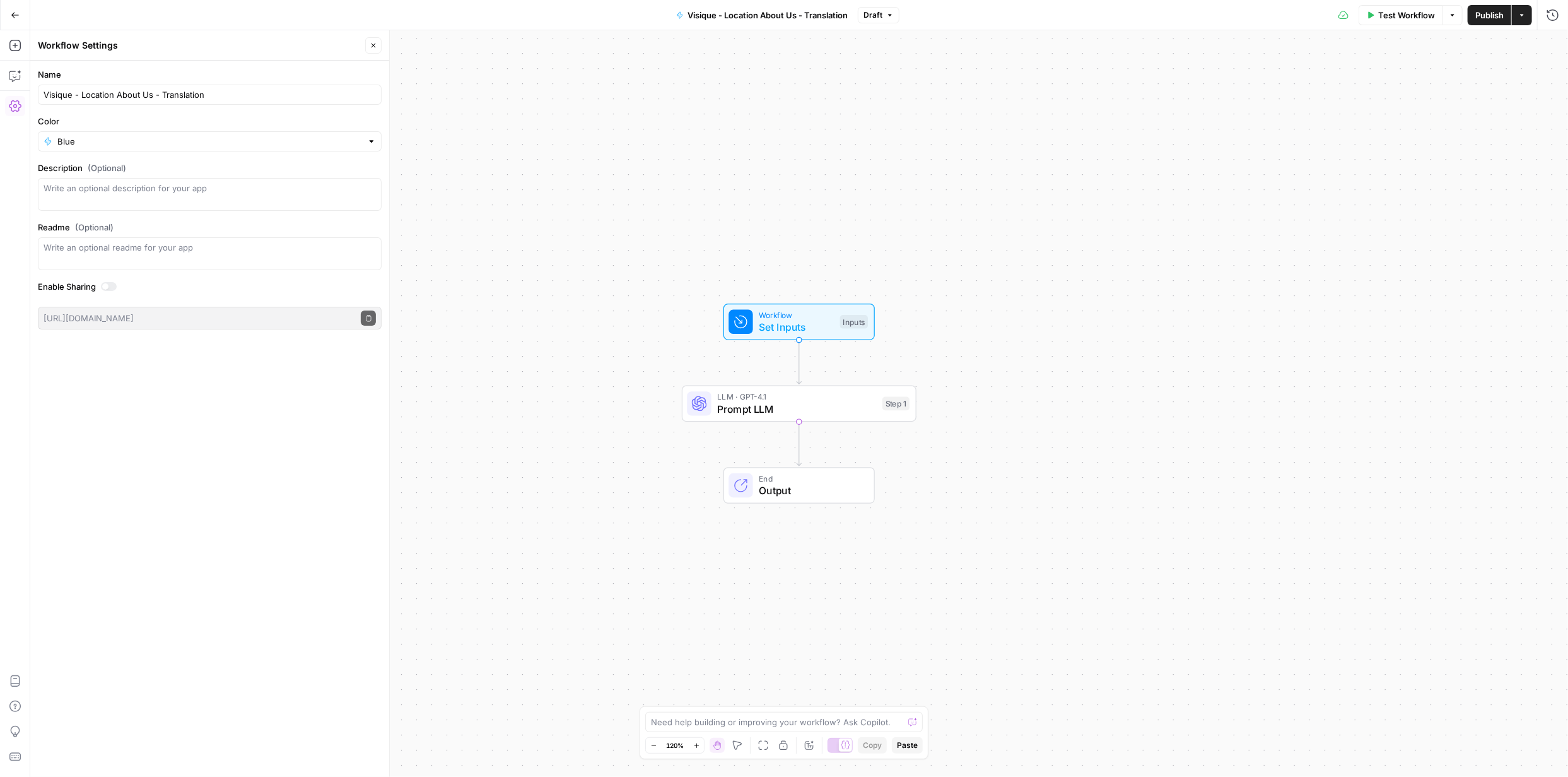
click at [200, 536] on div "Name Visique - Location About Us - Translation Color Blue Description (Optional…" at bounding box center [209, 418] width 358 height 716
click at [16, 10] on icon "button" at bounding box center [14, 14] width 8 height 8
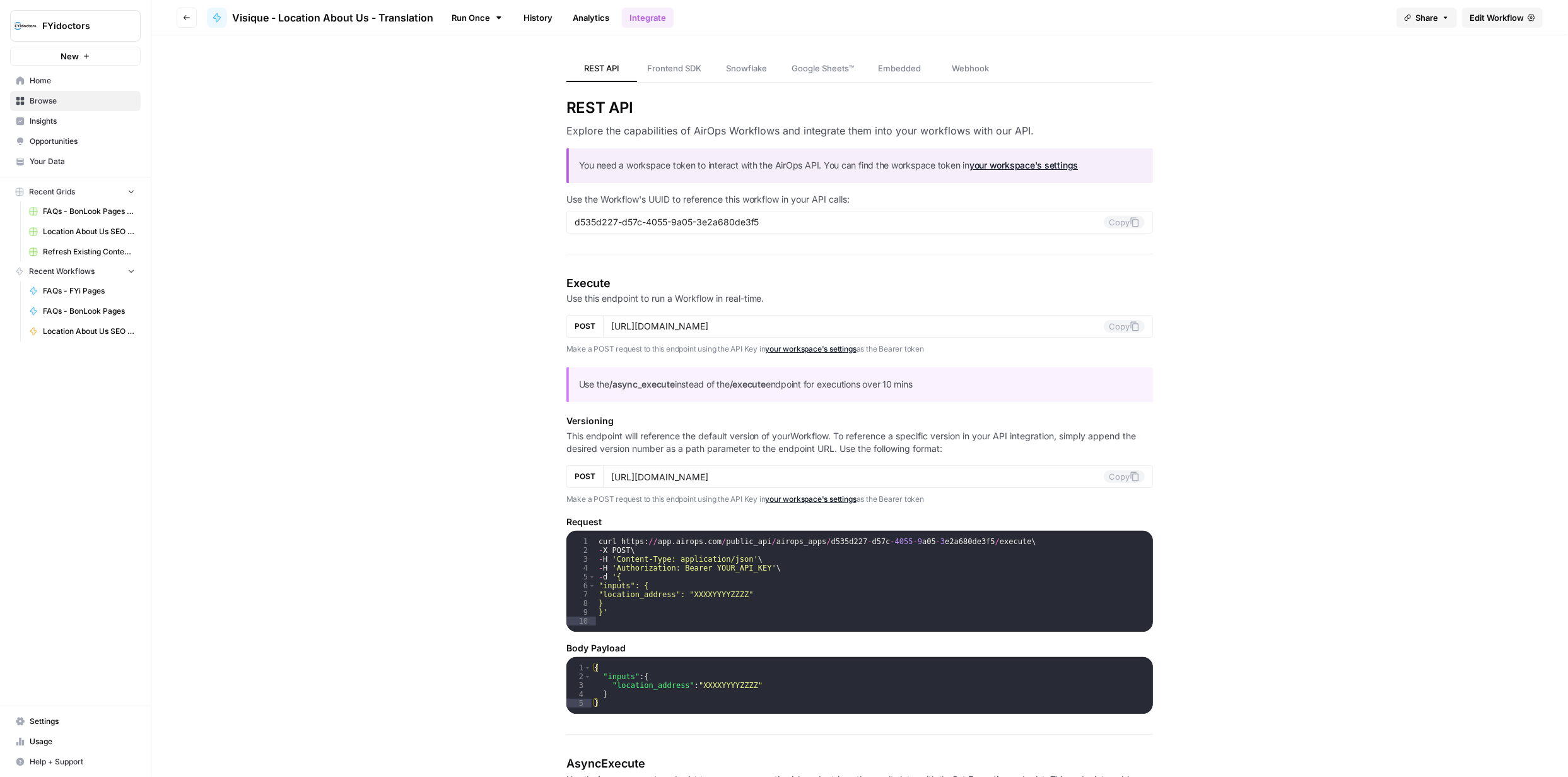
click at [65, 97] on span "Browse" at bounding box center [82, 101] width 105 height 11
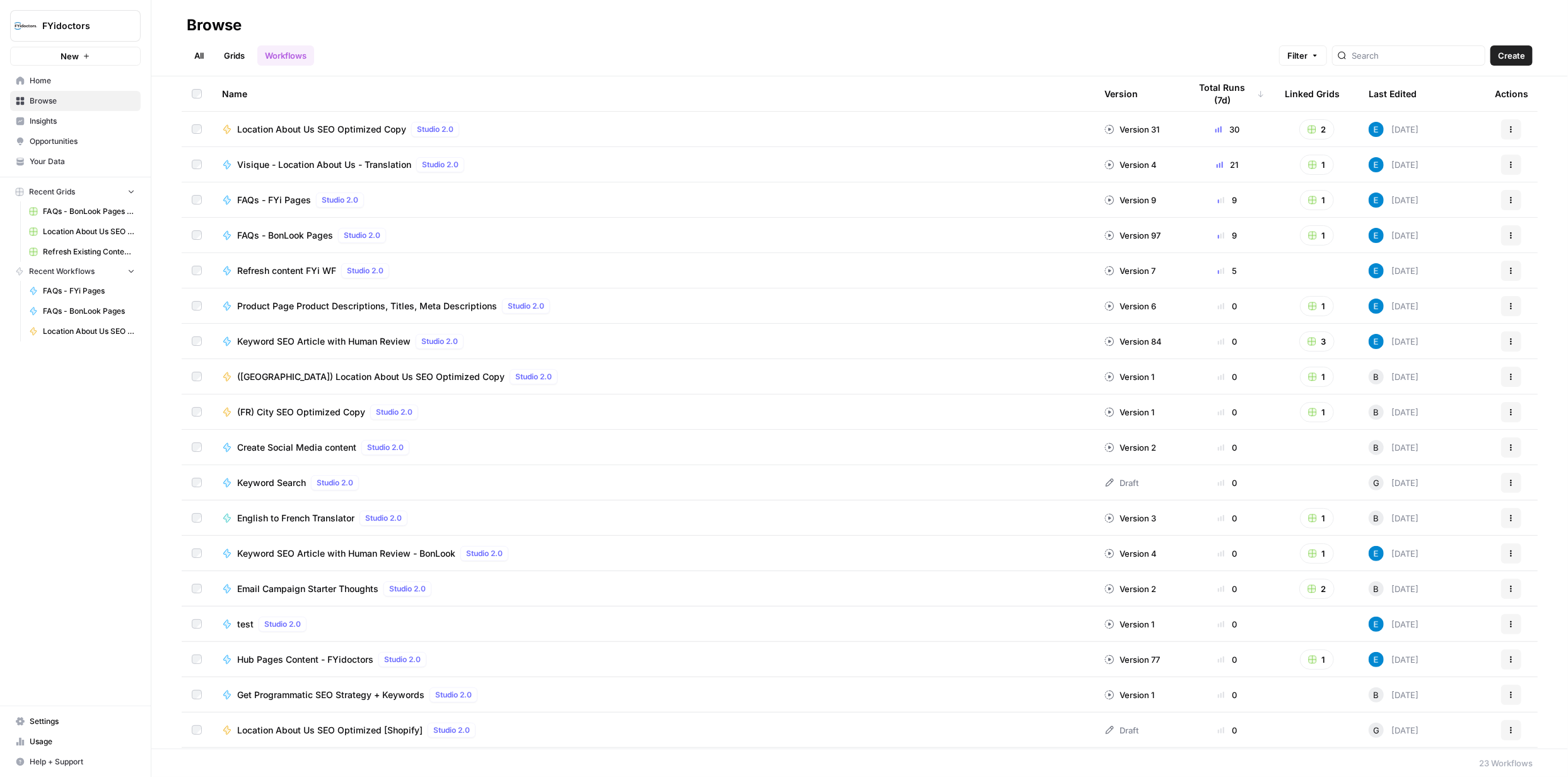
drag, startPoint x: 585, startPoint y: 718, endPoint x: 587, endPoint y: 728, distance: 10.2
